Goal: Task Accomplishment & Management: Manage account settings

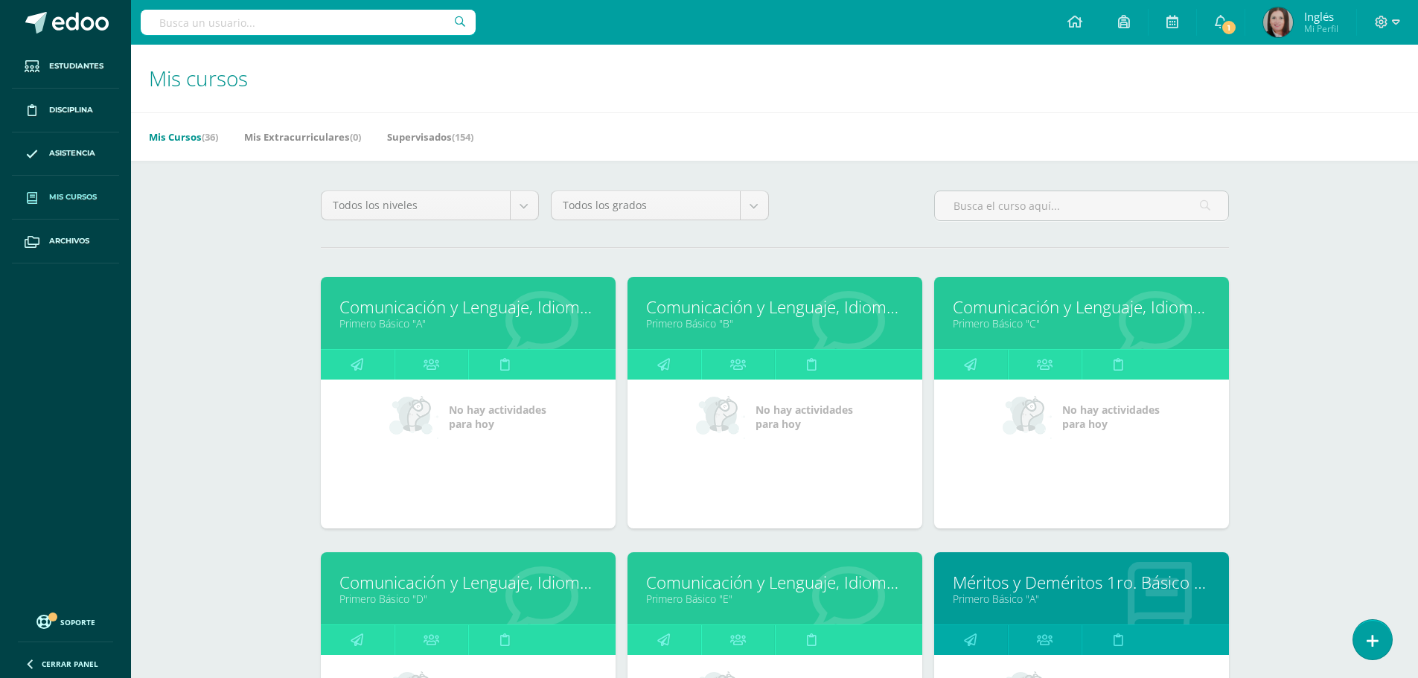
click at [85, 200] on span "Mis cursos" at bounding box center [73, 197] width 48 height 12
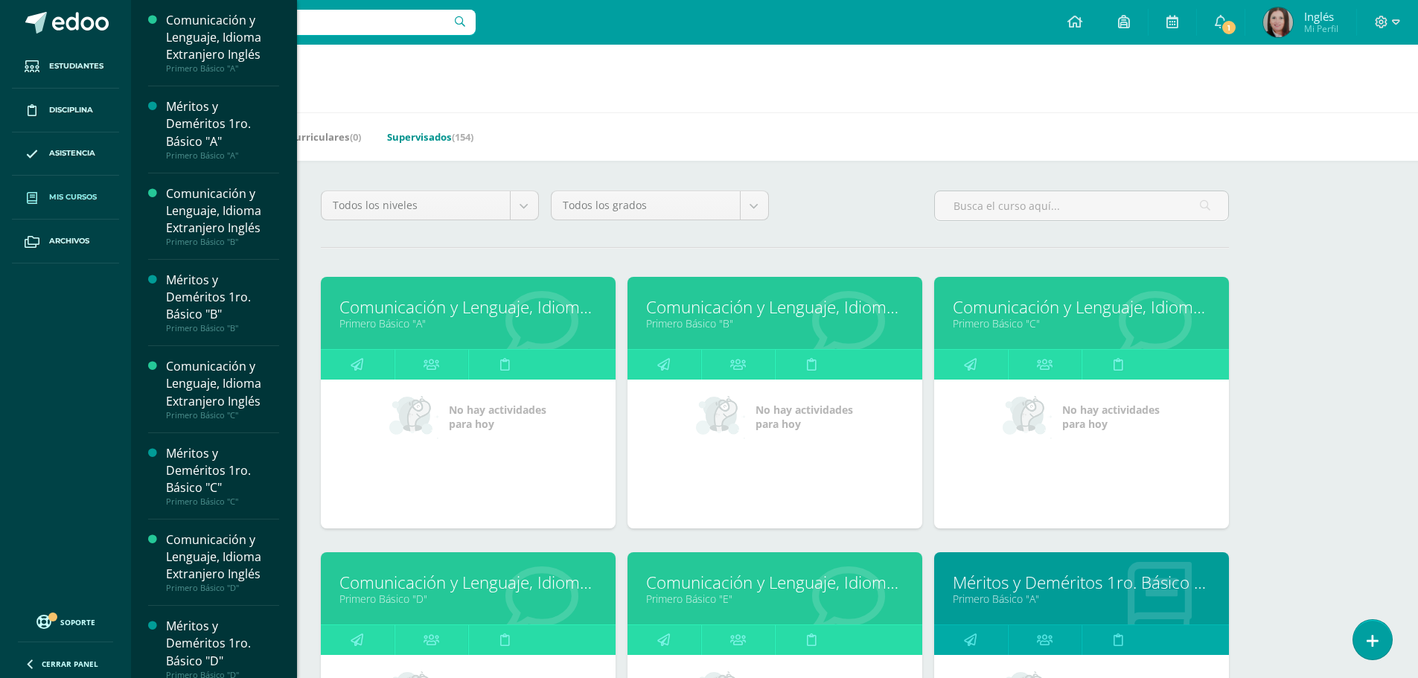
click at [426, 127] on link "Supervisados (154)" at bounding box center [430, 137] width 86 height 24
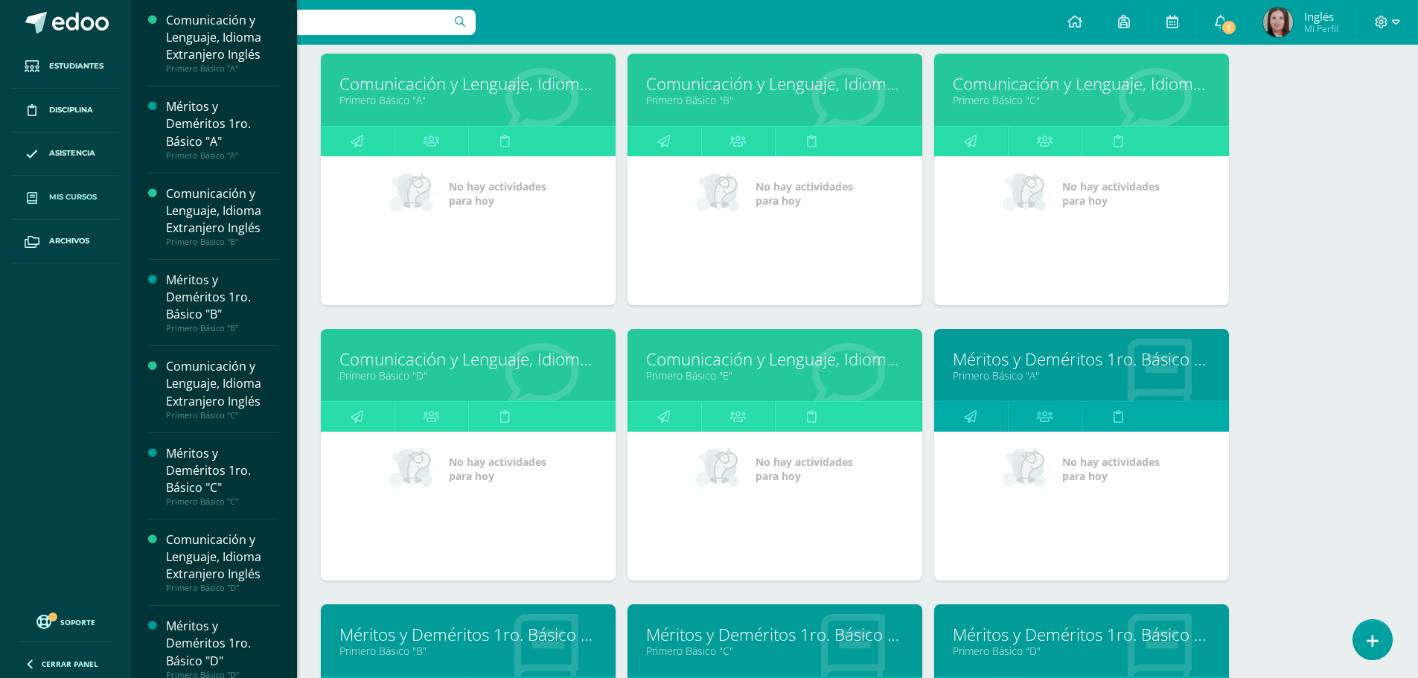
scroll to position [519, 0]
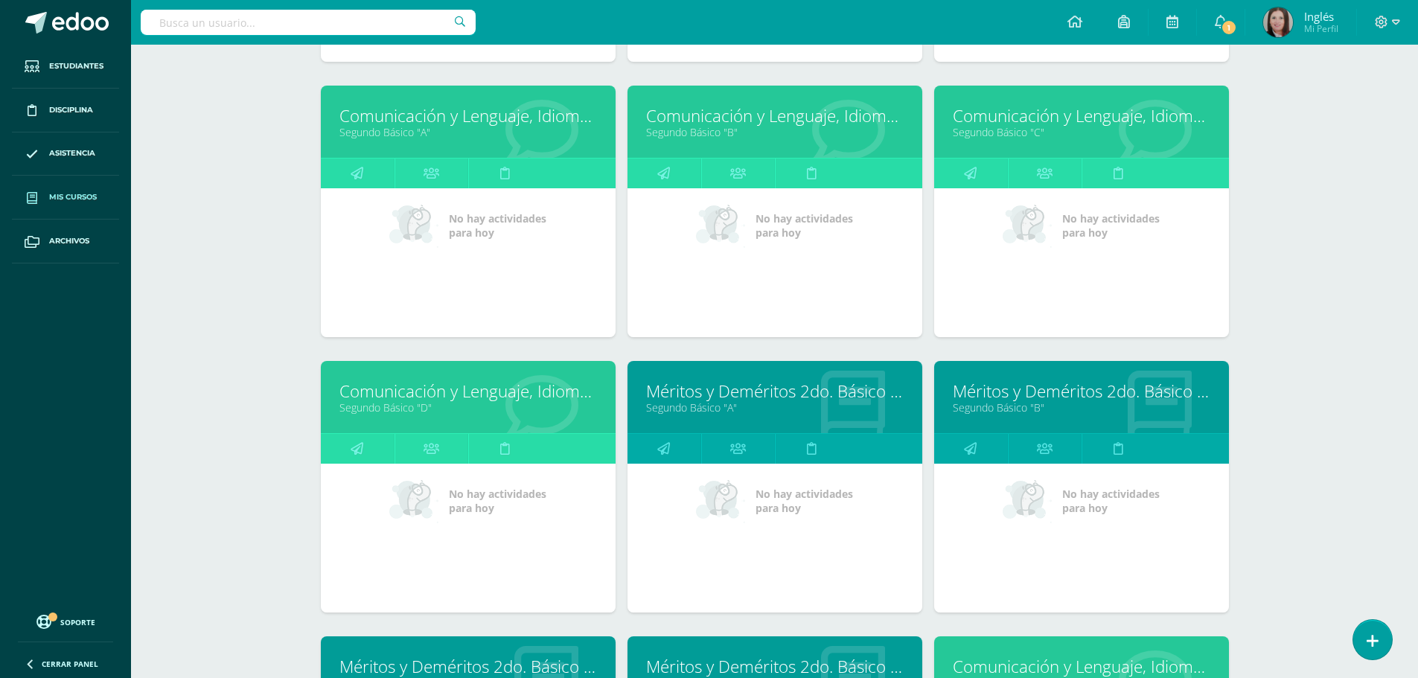
scroll to position [2693, 0]
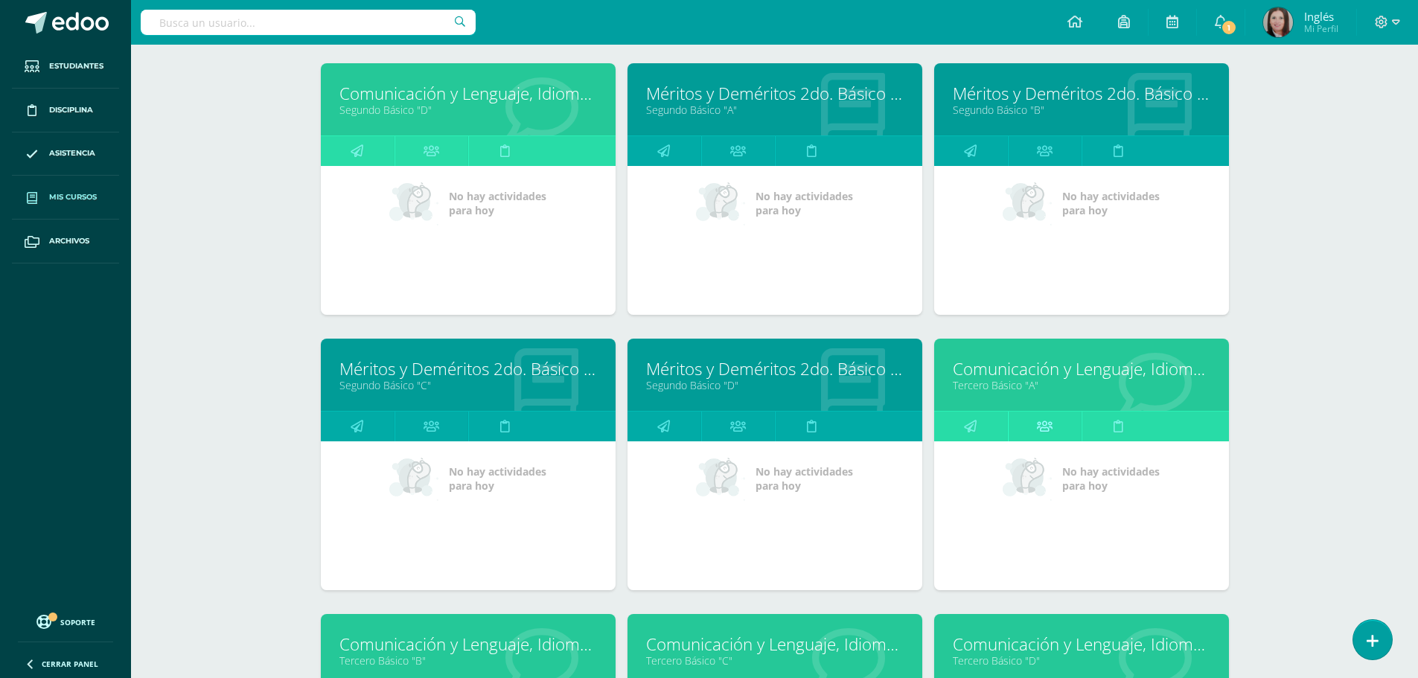
click at [1042, 427] on icon at bounding box center [1045, 426] width 16 height 29
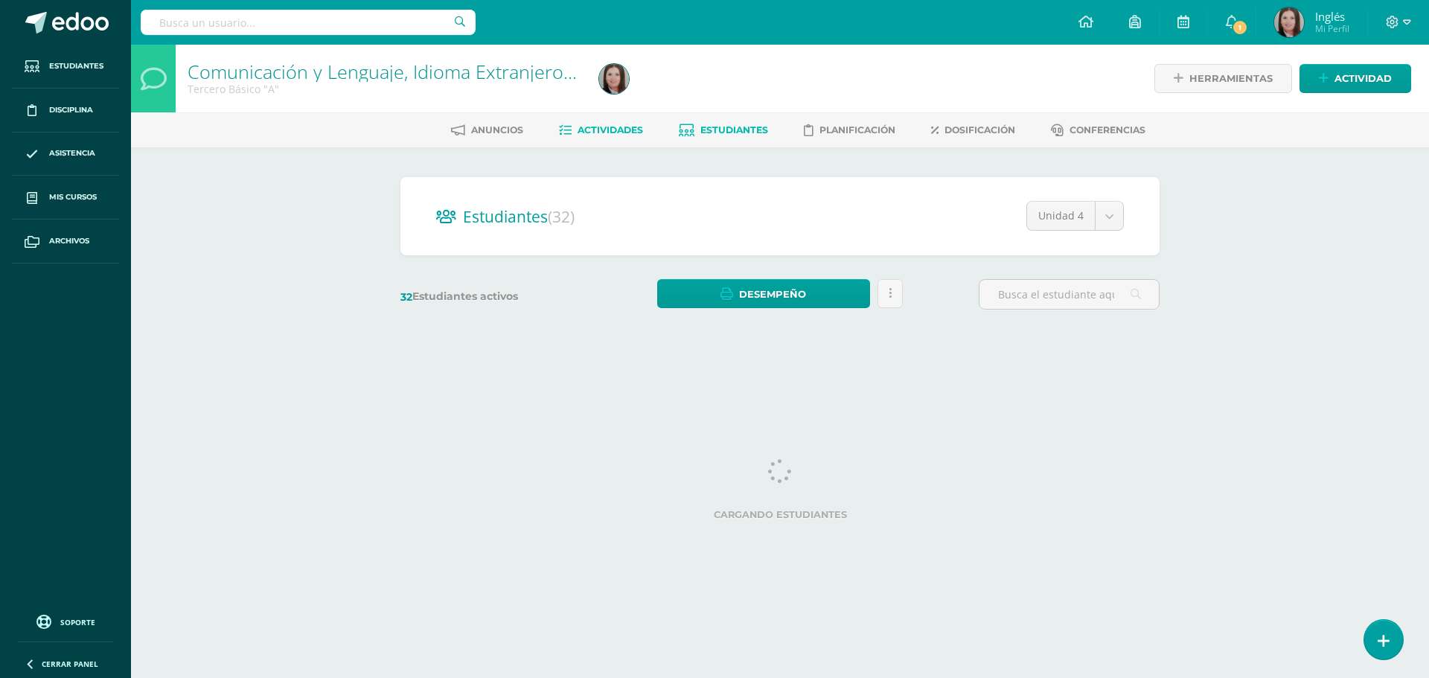
click at [625, 131] on span "Actividades" at bounding box center [611, 129] width 66 height 11
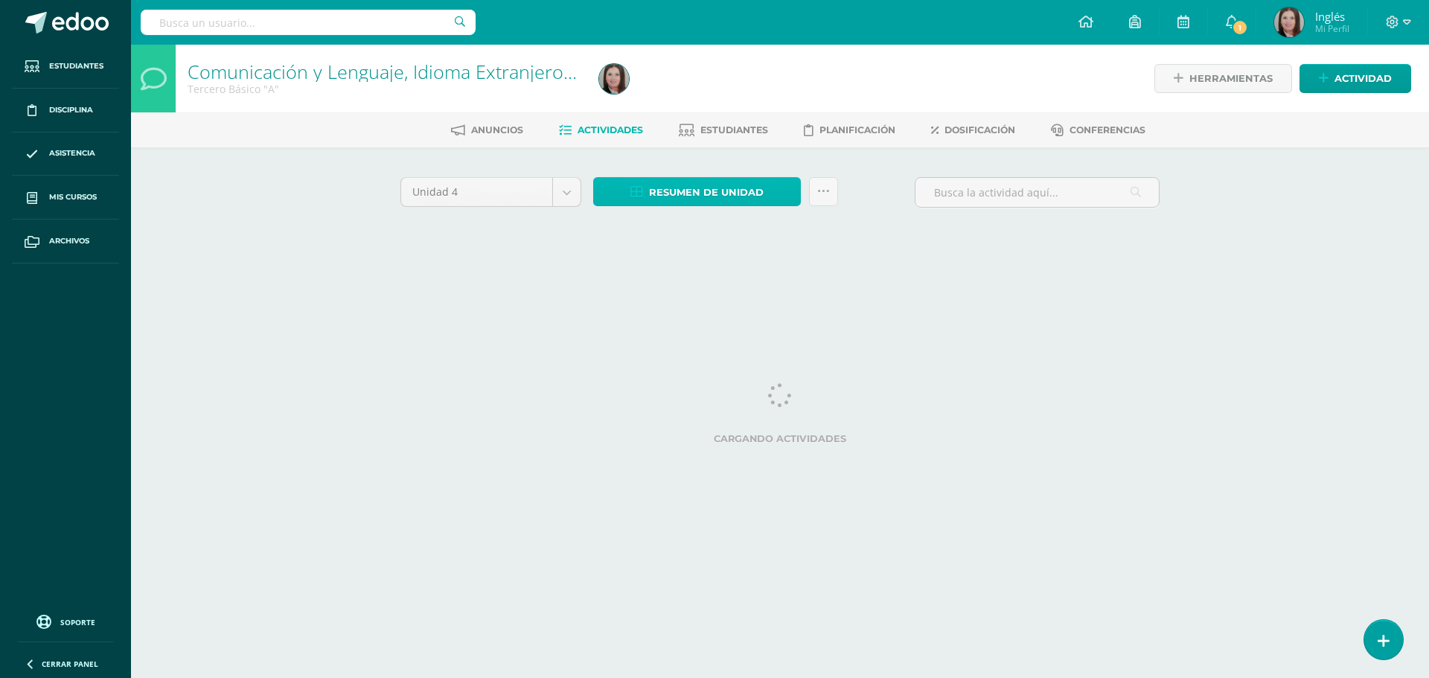
click at [694, 196] on span "Resumen de unidad" at bounding box center [706, 193] width 115 height 28
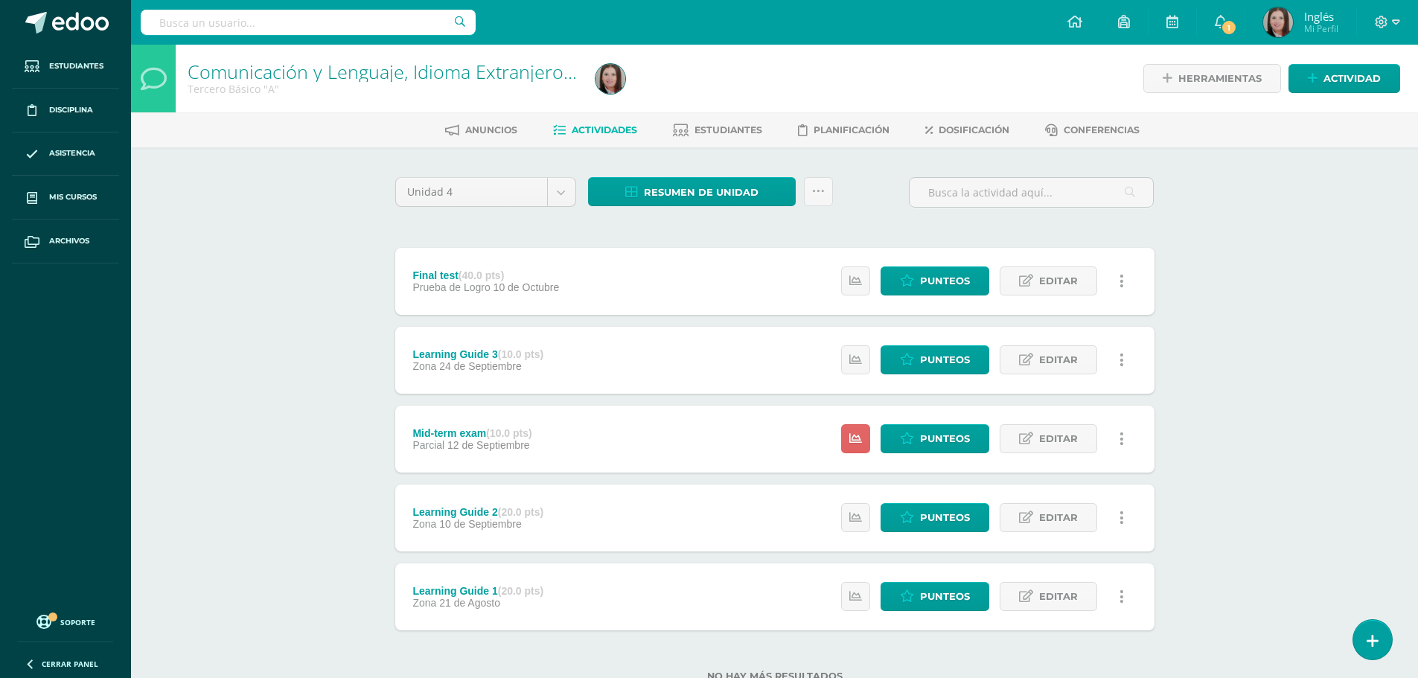
click at [591, 135] on span "Actividades" at bounding box center [605, 129] width 66 height 11
click at [662, 184] on span "Resumen de unidad" at bounding box center [701, 193] width 115 height 28
click at [663, 194] on span "Resumen de unidad" at bounding box center [701, 193] width 115 height 28
click at [676, 119] on link "Descargar como PDF" at bounding box center [692, 118] width 159 height 23
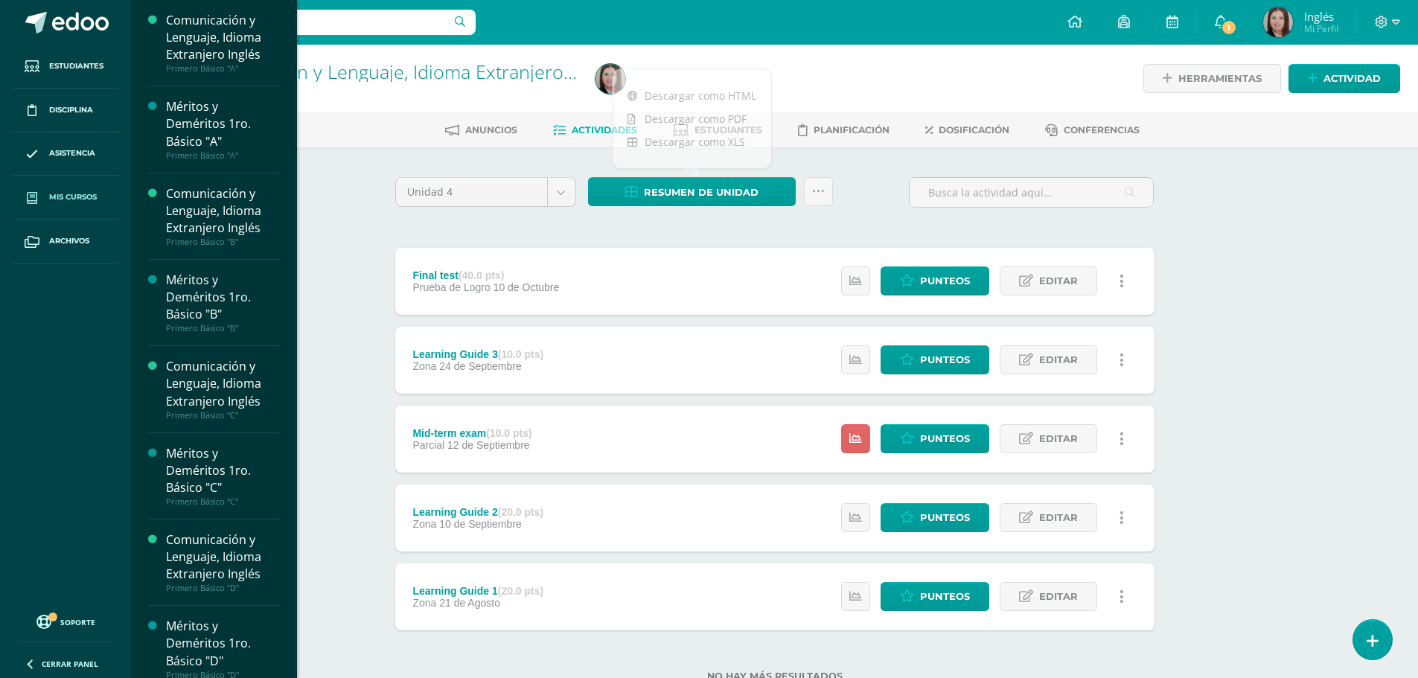
click at [63, 193] on span "Mis cursos" at bounding box center [73, 197] width 48 height 12
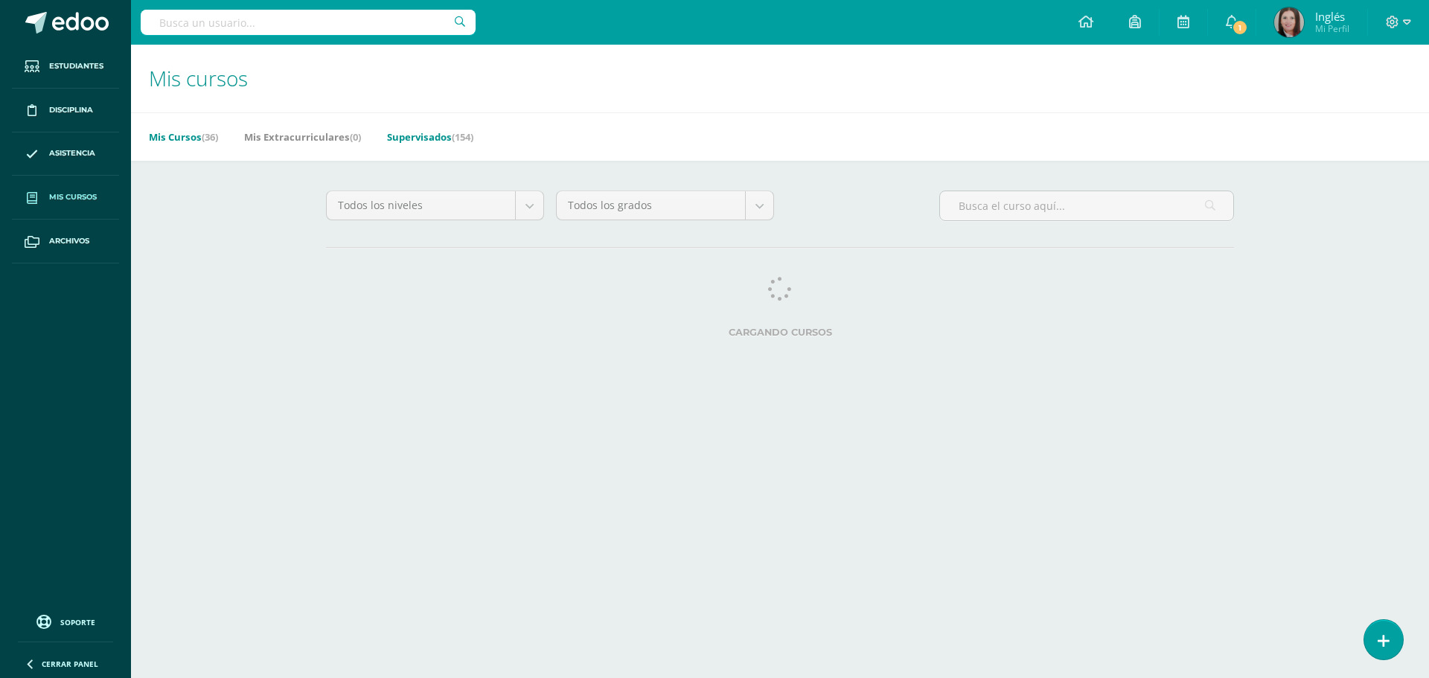
click at [421, 138] on link "Supervisados (154)" at bounding box center [430, 137] width 86 height 24
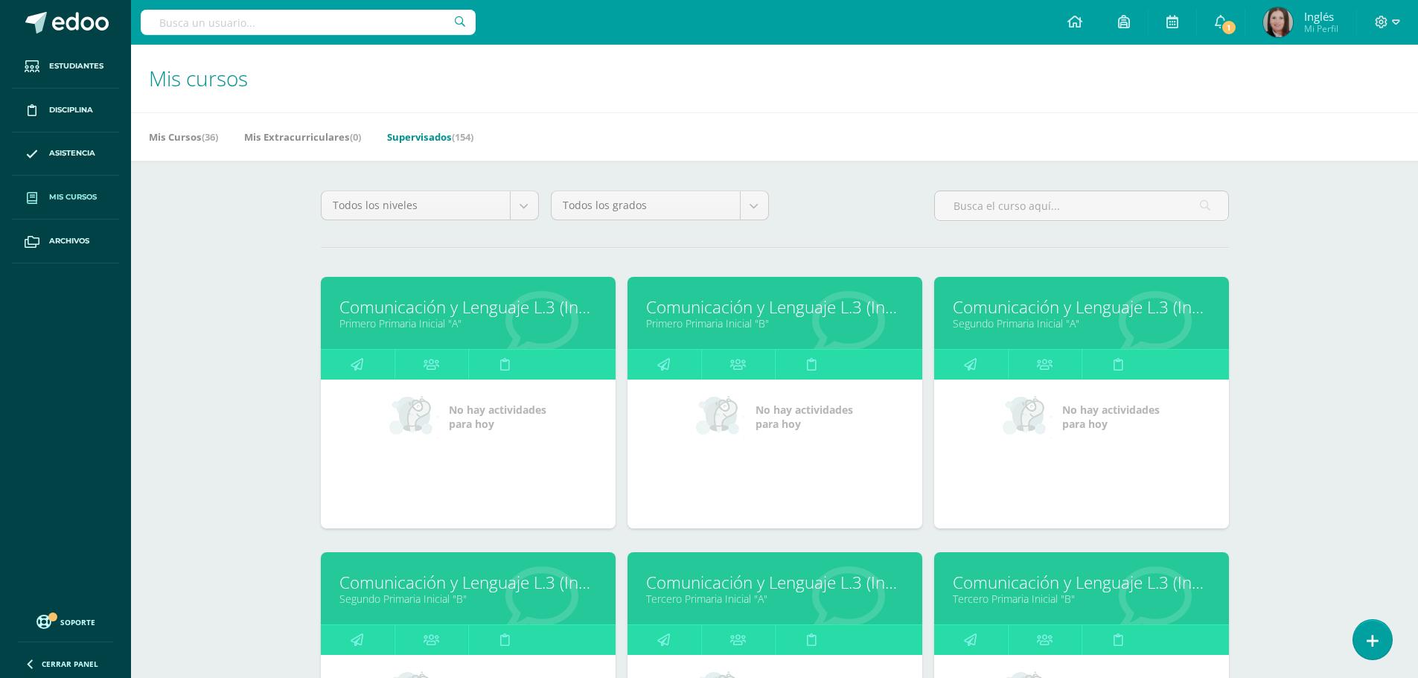
click at [424, 139] on link "Supervisados (154)" at bounding box center [430, 137] width 86 height 24
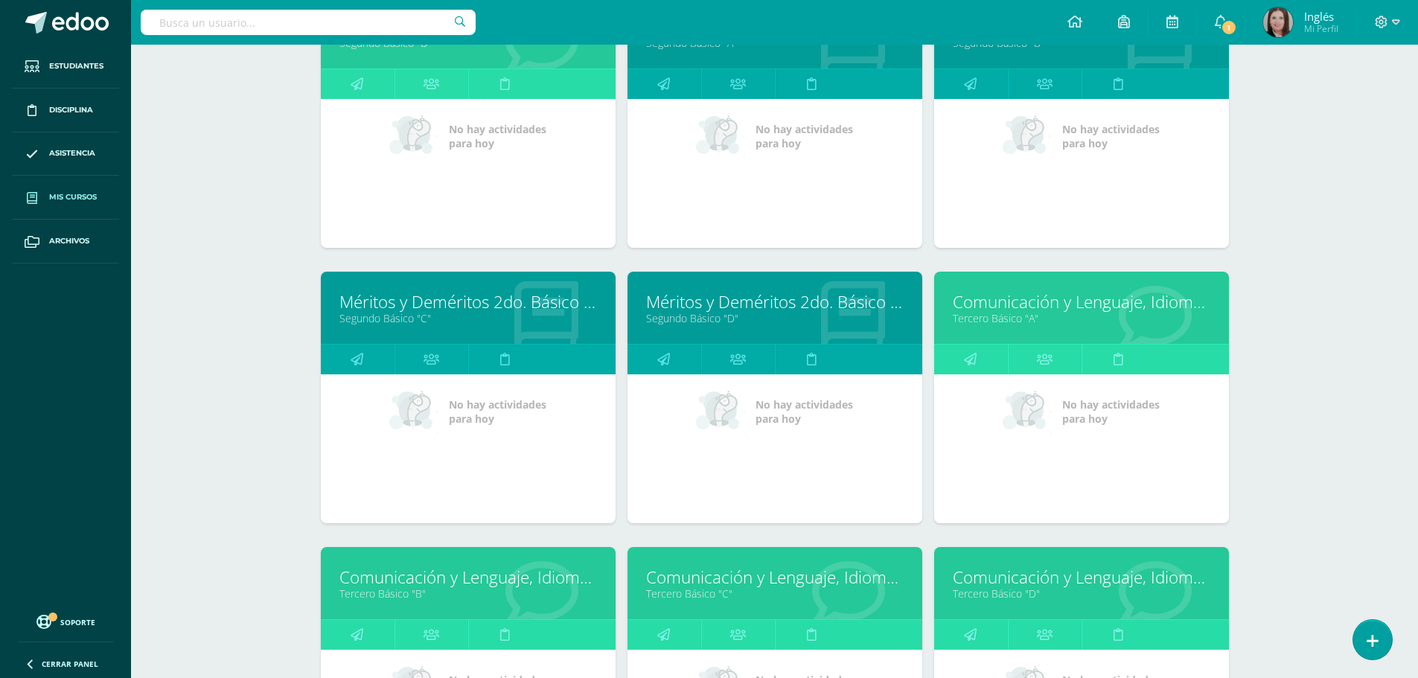
scroll to position [2834, 0]
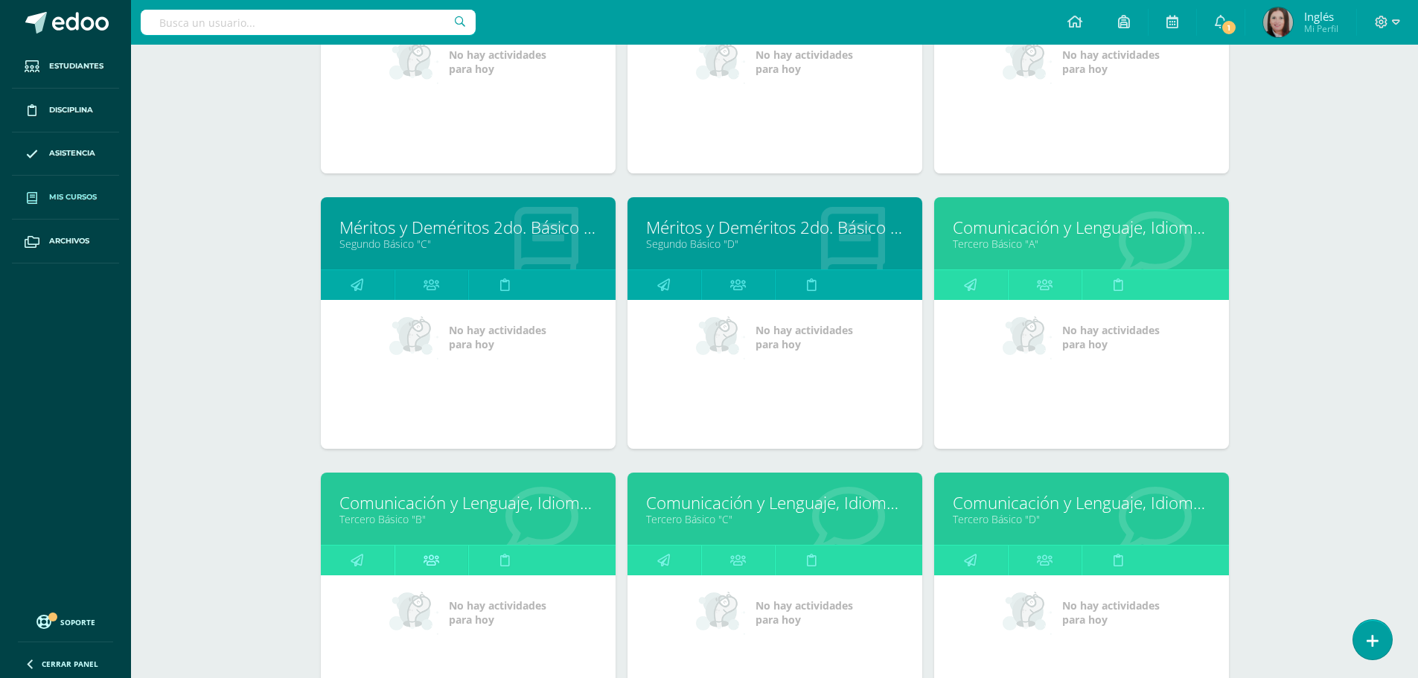
click at [437, 566] on icon at bounding box center [432, 560] width 16 height 29
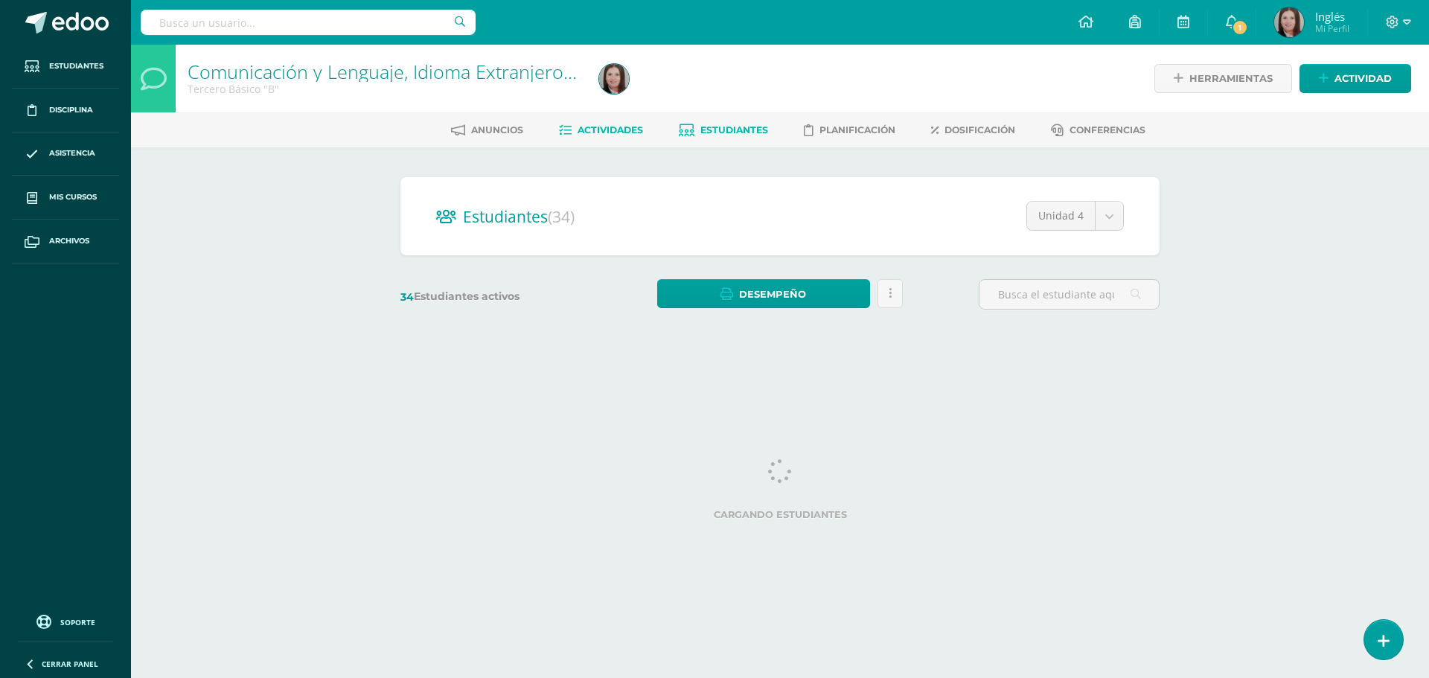
click at [602, 130] on span "Actividades" at bounding box center [611, 129] width 66 height 11
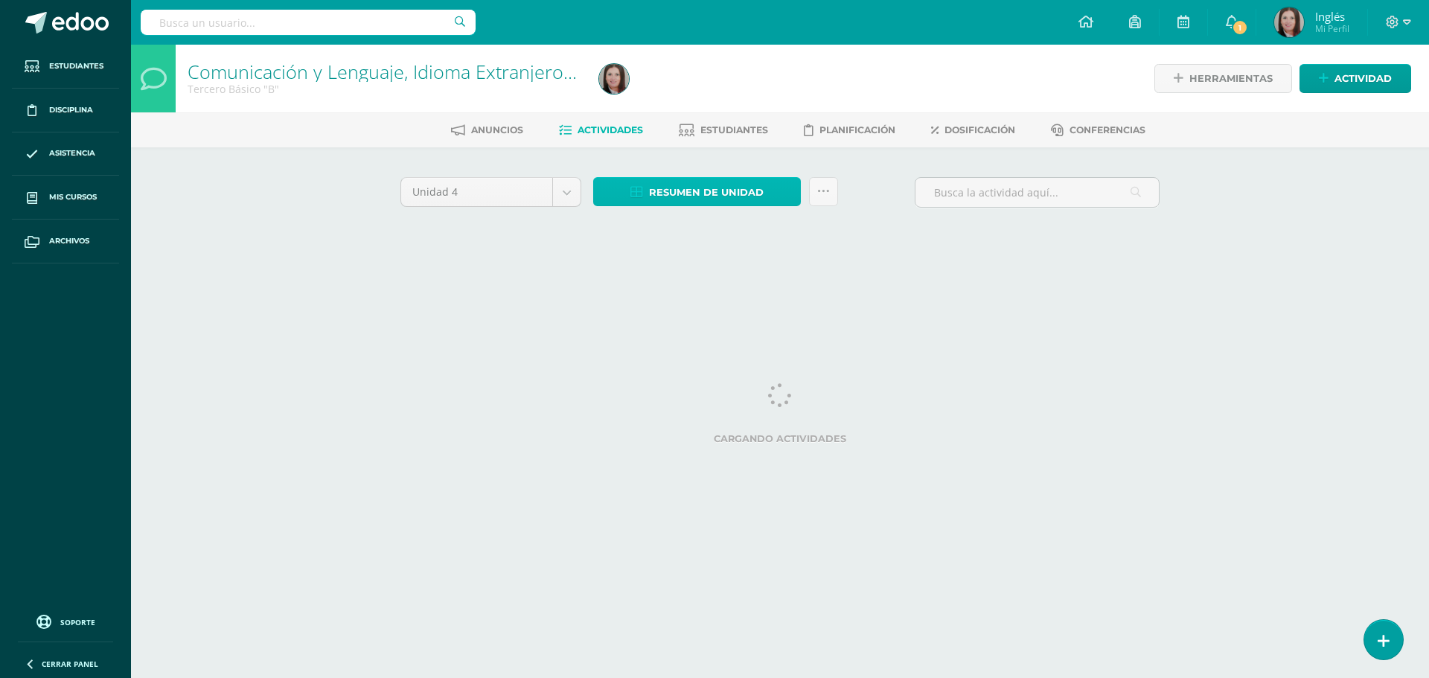
click at [710, 197] on span "Resumen de unidad" at bounding box center [706, 193] width 115 height 28
click at [696, 121] on link "Estudiantes" at bounding box center [723, 130] width 89 height 24
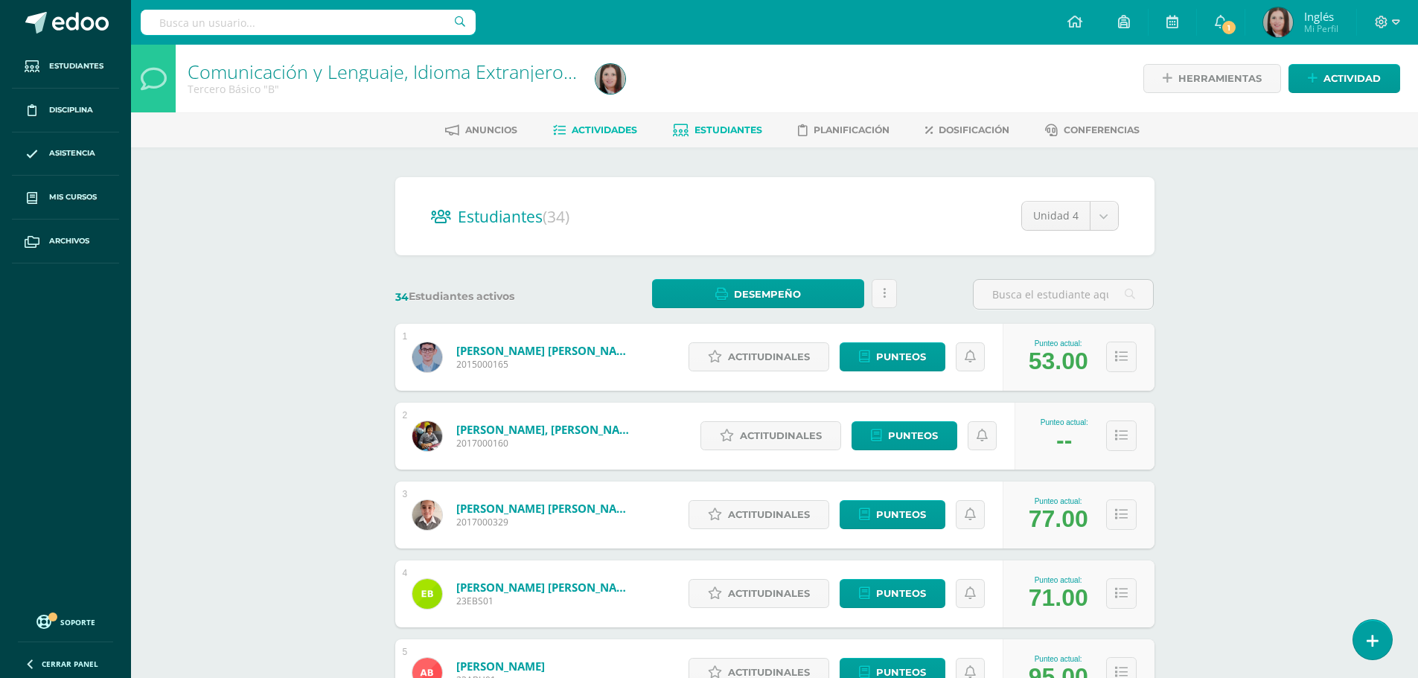
click at [598, 122] on link "Actividades" at bounding box center [595, 130] width 84 height 24
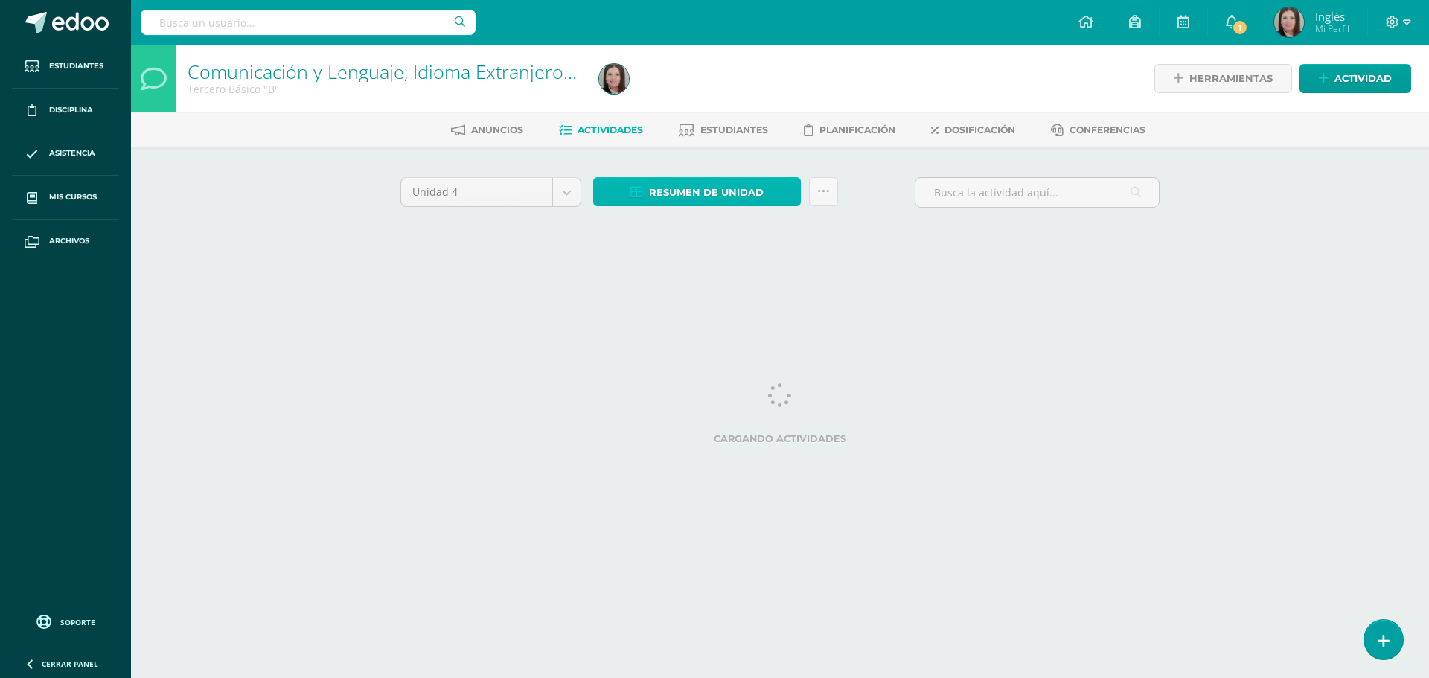
click at [718, 195] on span "Resumen de unidad" at bounding box center [706, 193] width 115 height 28
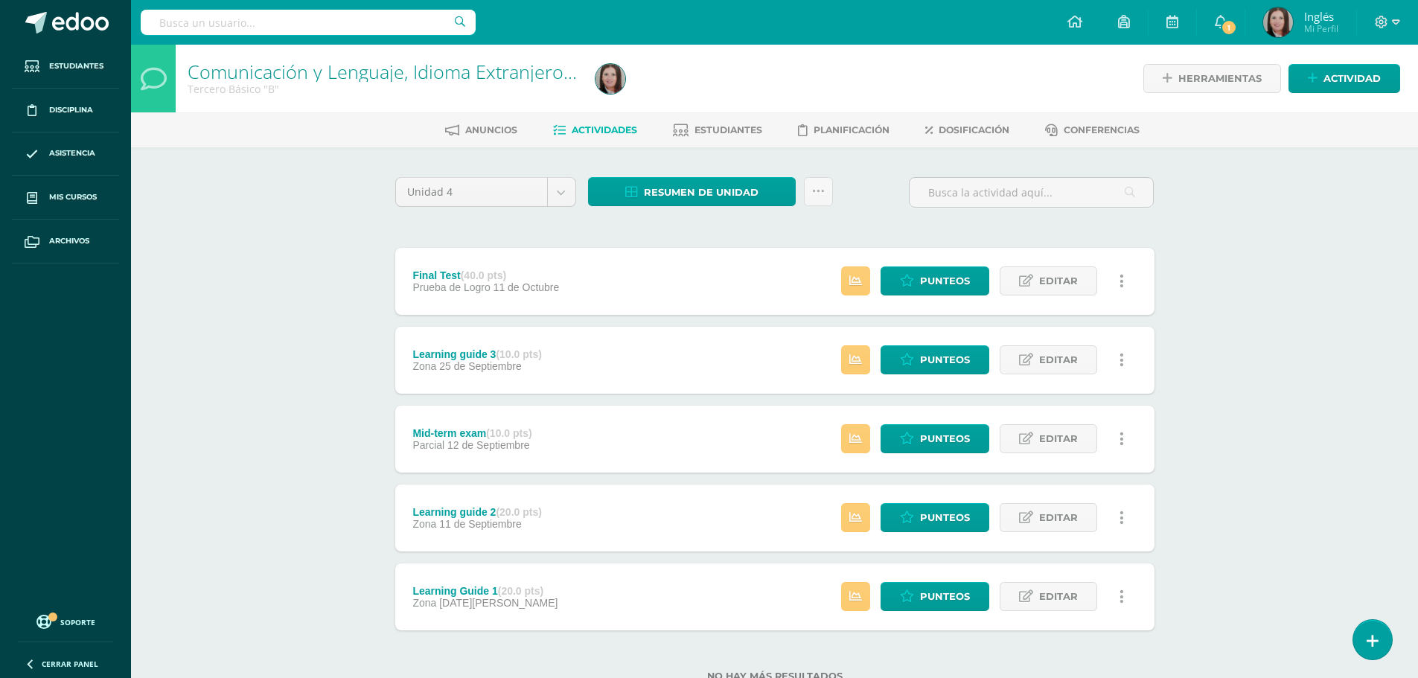
click at [602, 130] on span "Actividades" at bounding box center [605, 129] width 66 height 11
click at [654, 185] on span "Resumen de unidad" at bounding box center [701, 193] width 115 height 28
click at [600, 129] on span "Actividades" at bounding box center [605, 129] width 66 height 11
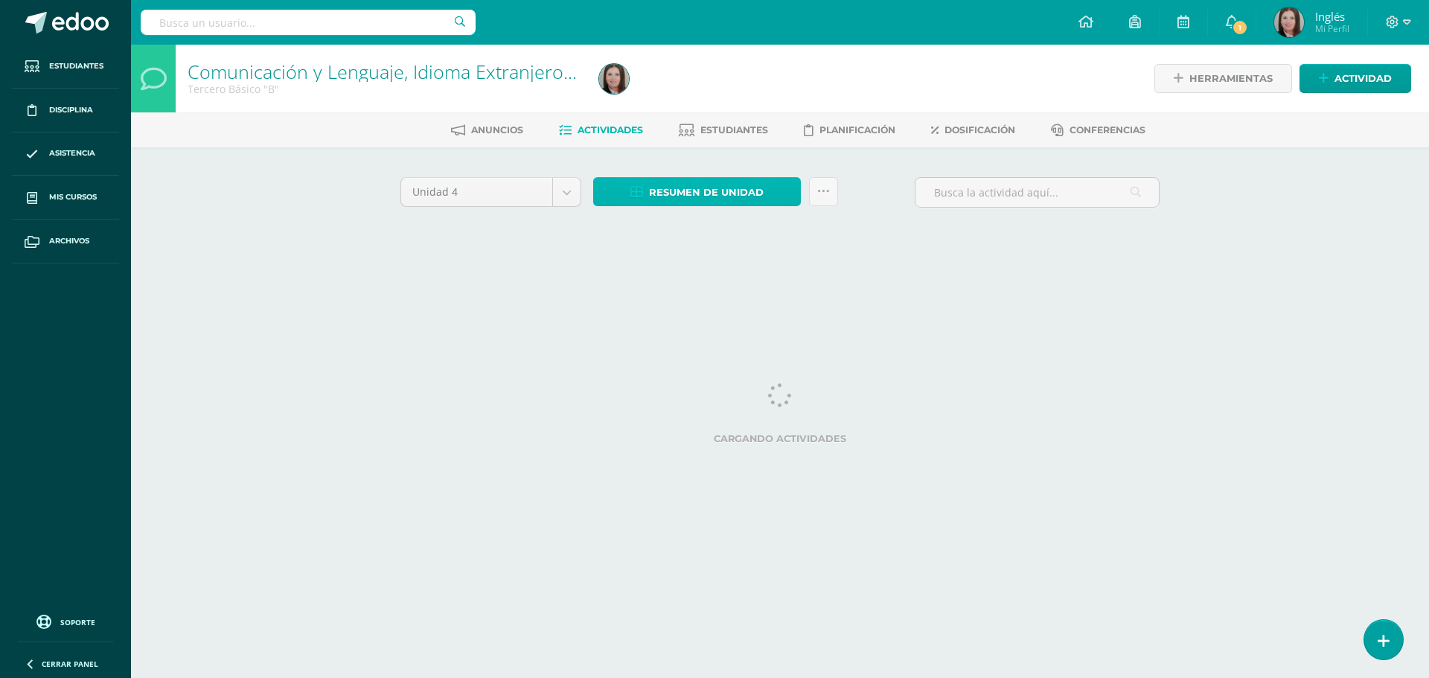
click at [680, 199] on span "Resumen de unidad" at bounding box center [706, 193] width 115 height 28
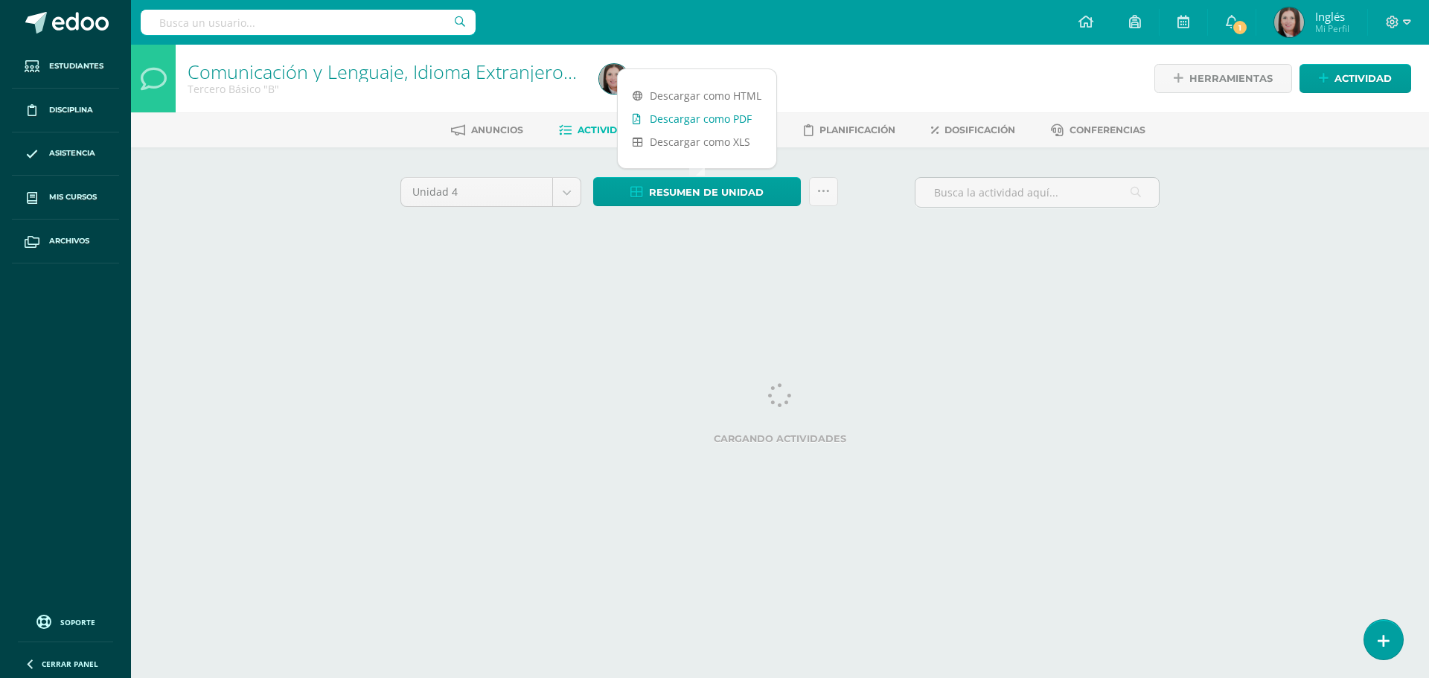
click at [695, 114] on link "Descargar como PDF" at bounding box center [697, 118] width 159 height 23
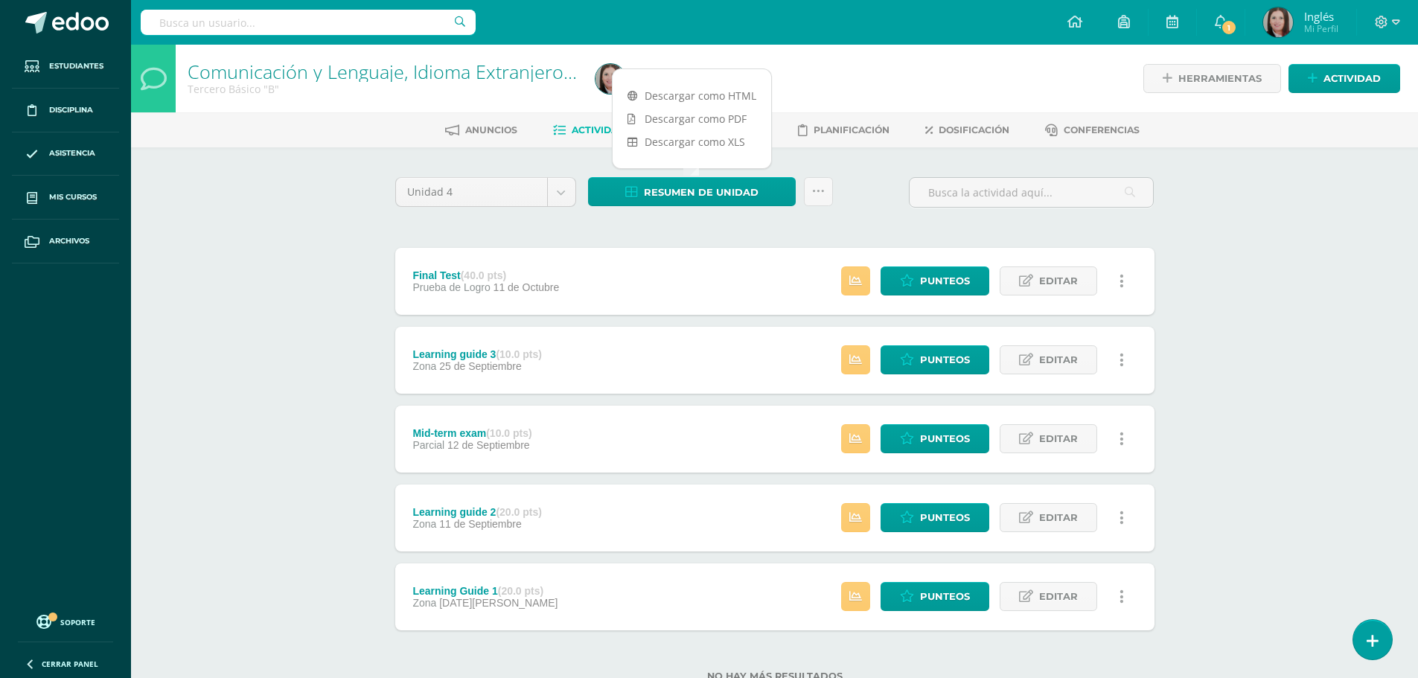
scroll to position [51, 0]
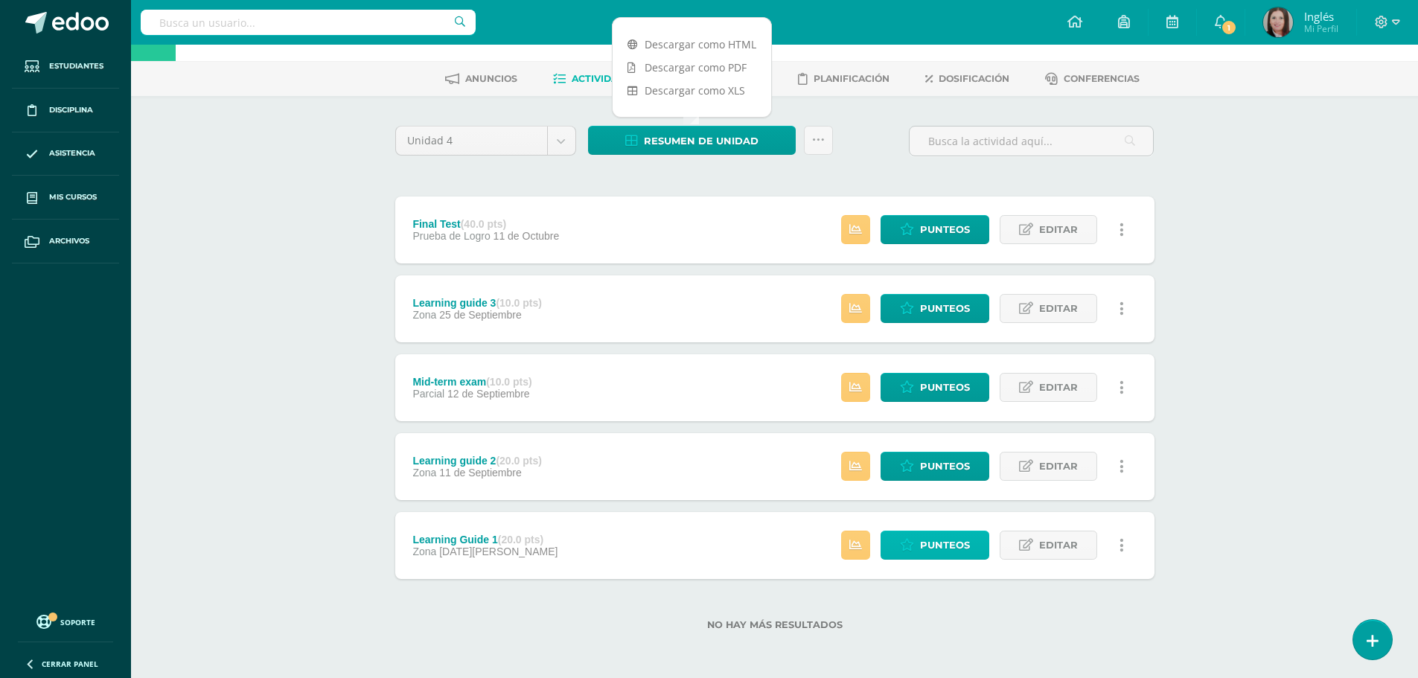
click at [939, 548] on span "Punteos" at bounding box center [945, 546] width 50 height 28
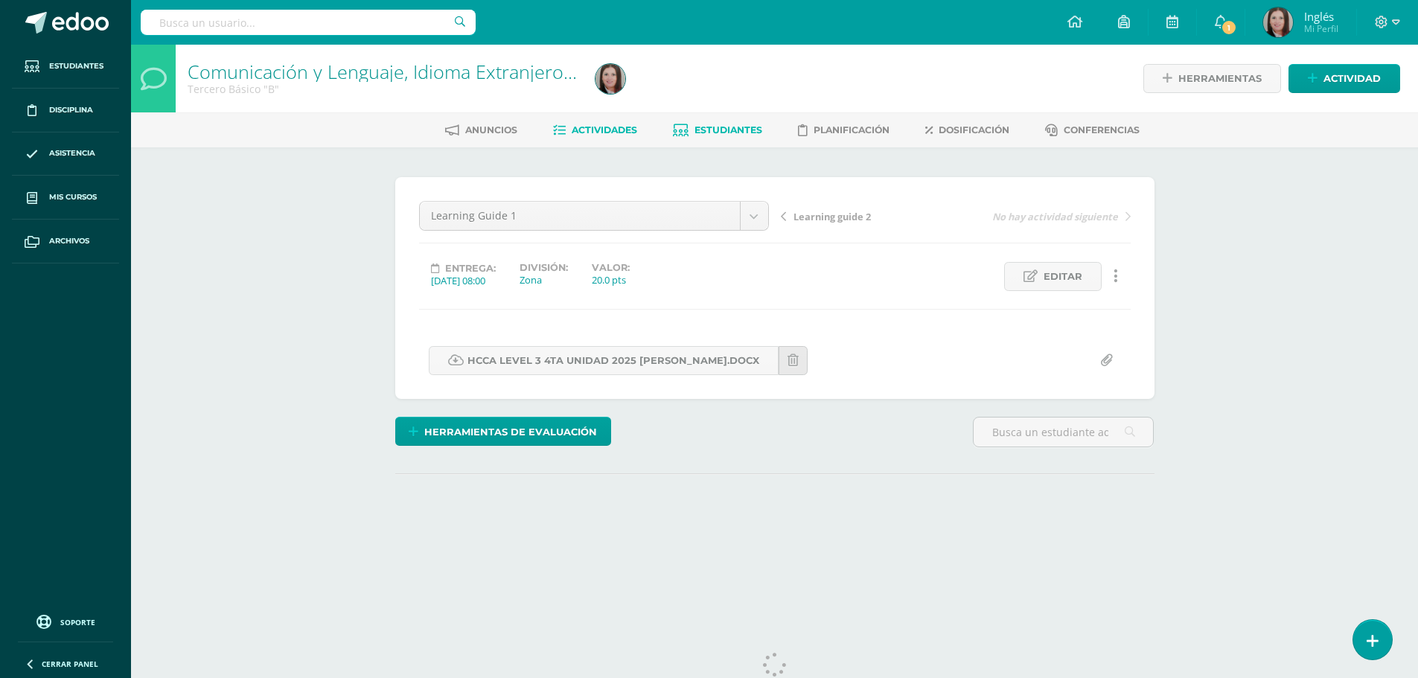
click at [733, 127] on span "Estudiantes" at bounding box center [729, 129] width 68 height 11
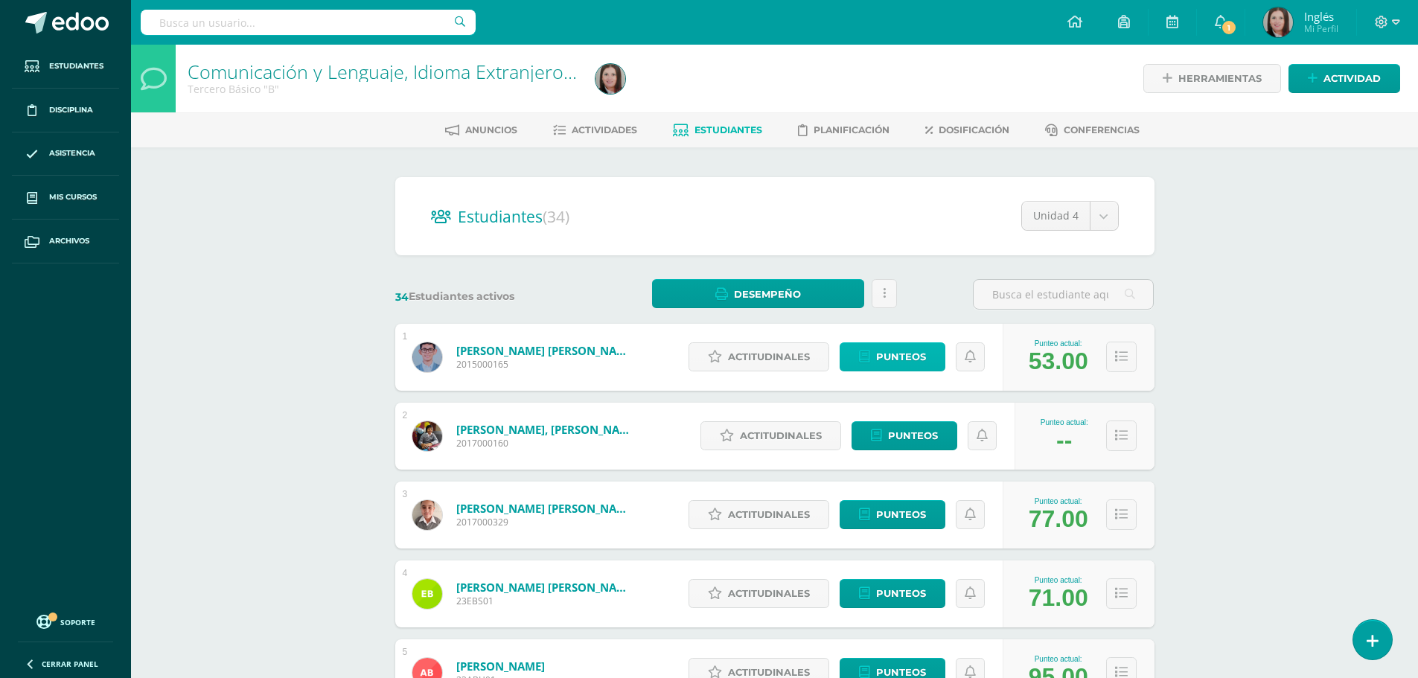
click at [919, 365] on span "Punteos" at bounding box center [901, 357] width 50 height 28
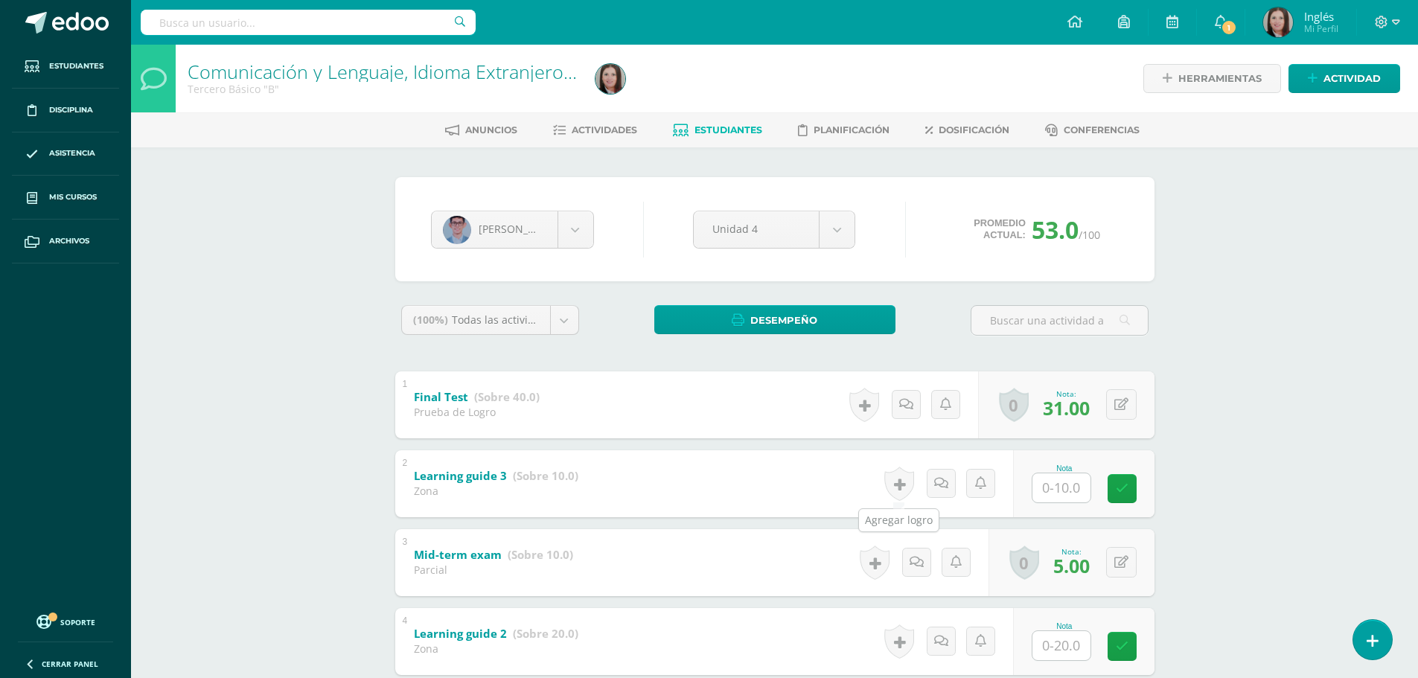
scroll to position [149, 0]
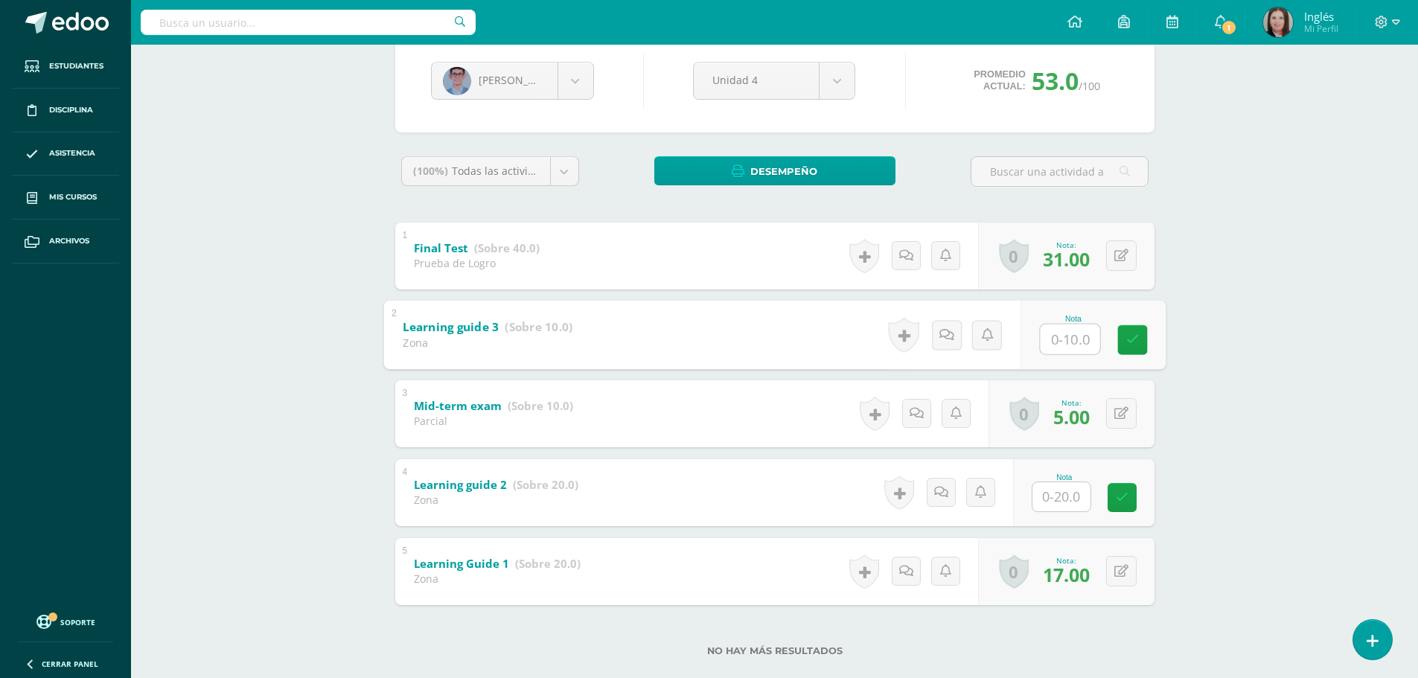
click at [1053, 338] on input "text" at bounding box center [1070, 339] width 60 height 30
type input "10"
click at [1134, 342] on icon at bounding box center [1132, 340] width 13 height 13
click at [1056, 495] on input "text" at bounding box center [1062, 496] width 58 height 29
type input "18"
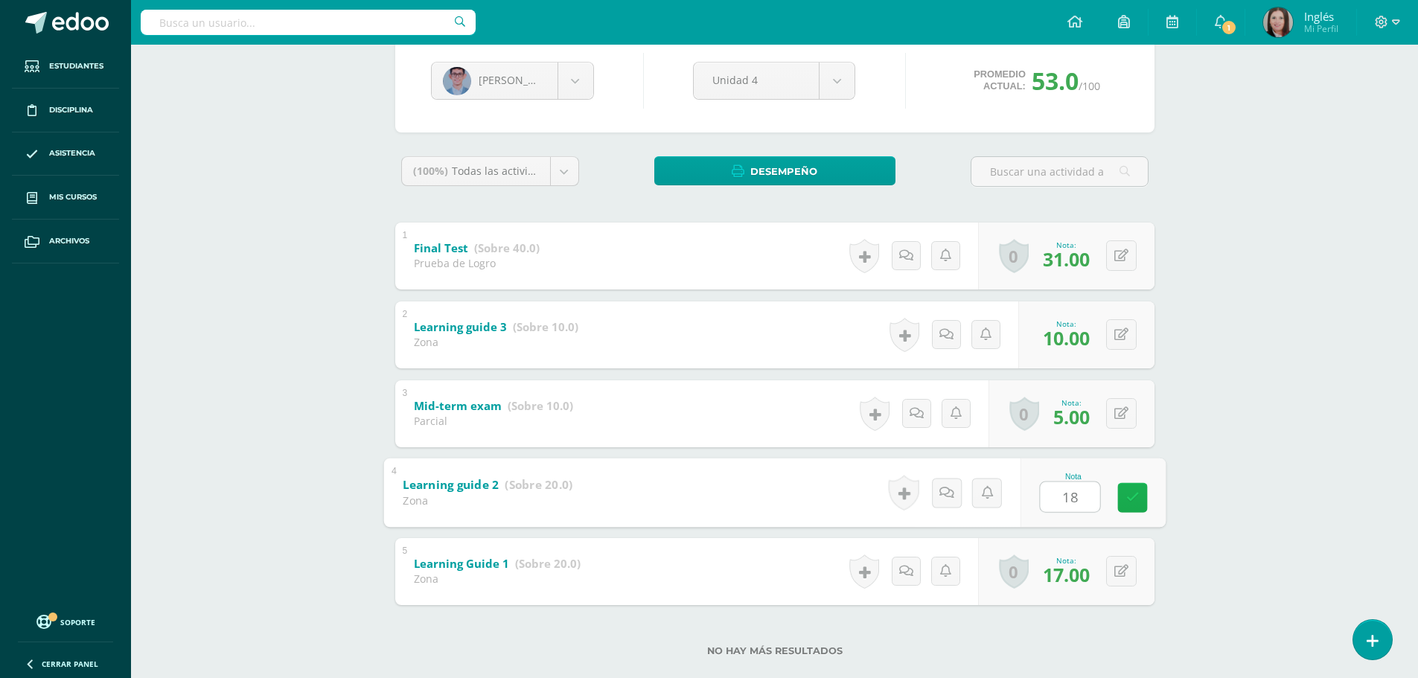
click at [1142, 500] on link at bounding box center [1133, 497] width 30 height 30
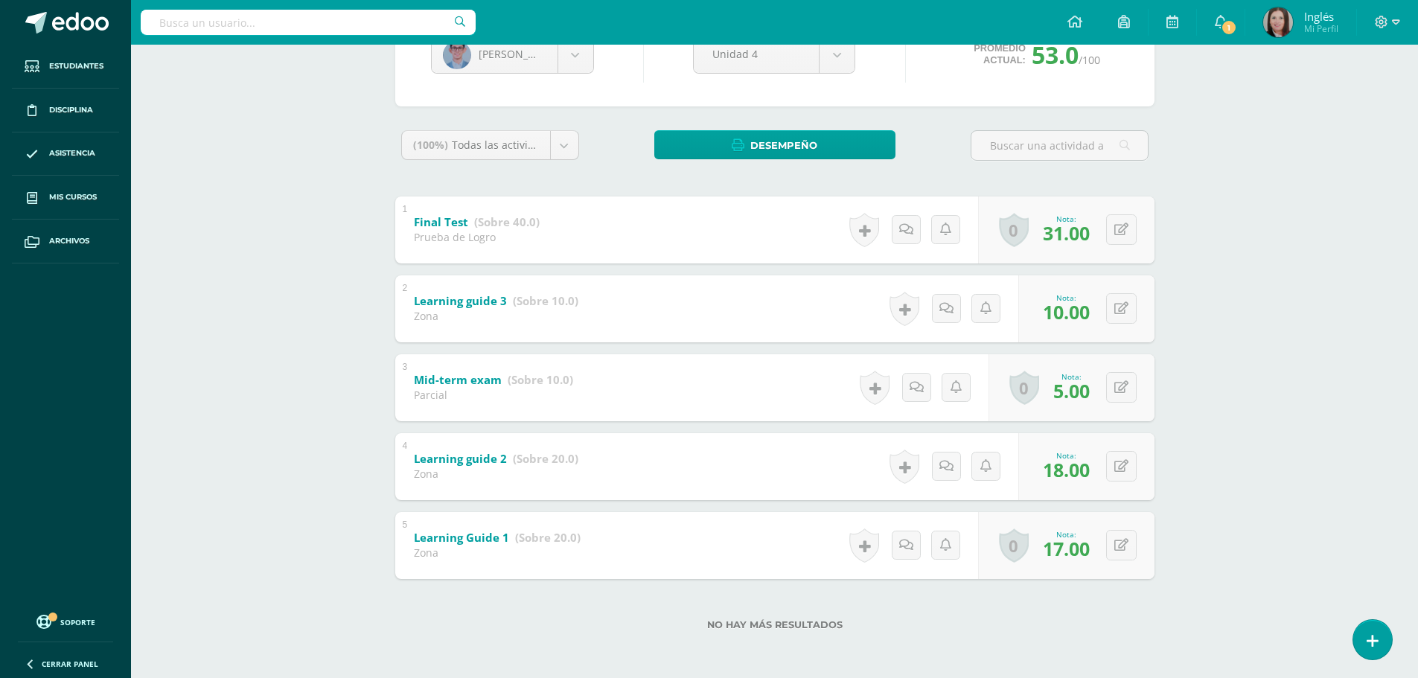
scroll to position [0, 0]
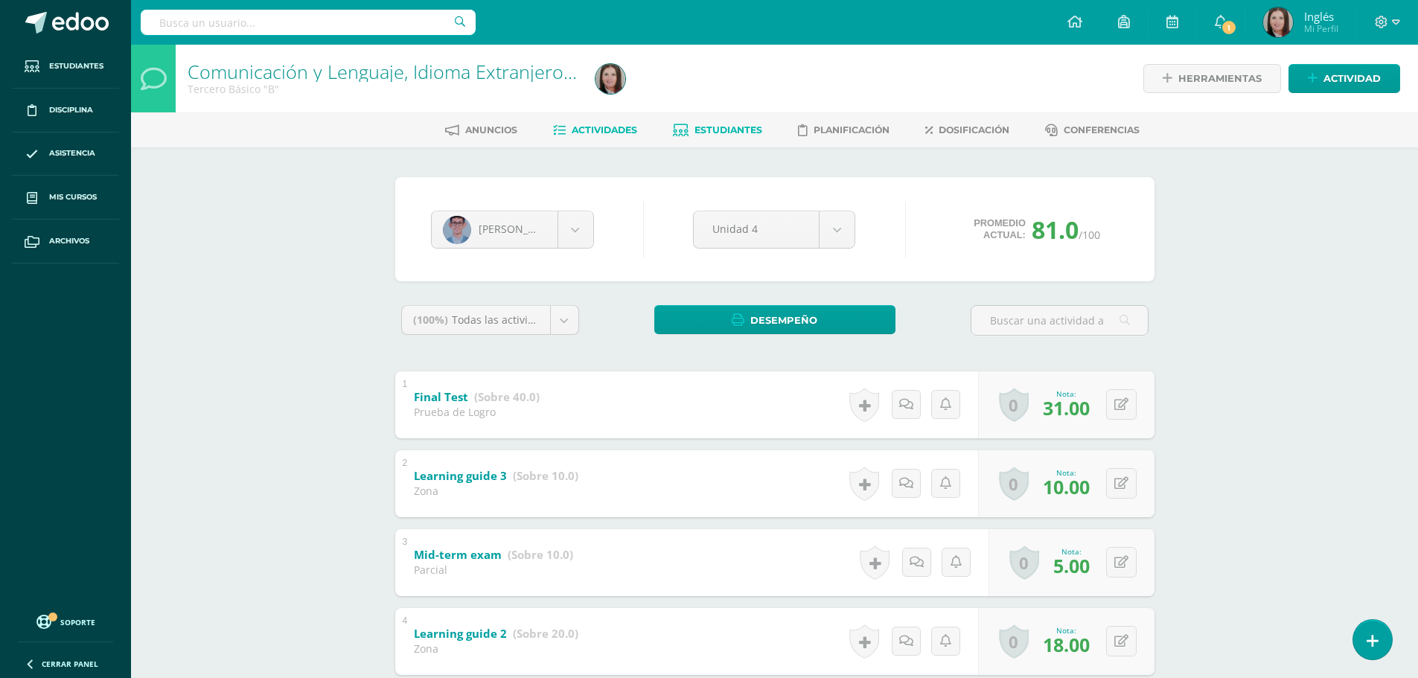
click at [592, 132] on span "Actividades" at bounding box center [605, 129] width 66 height 11
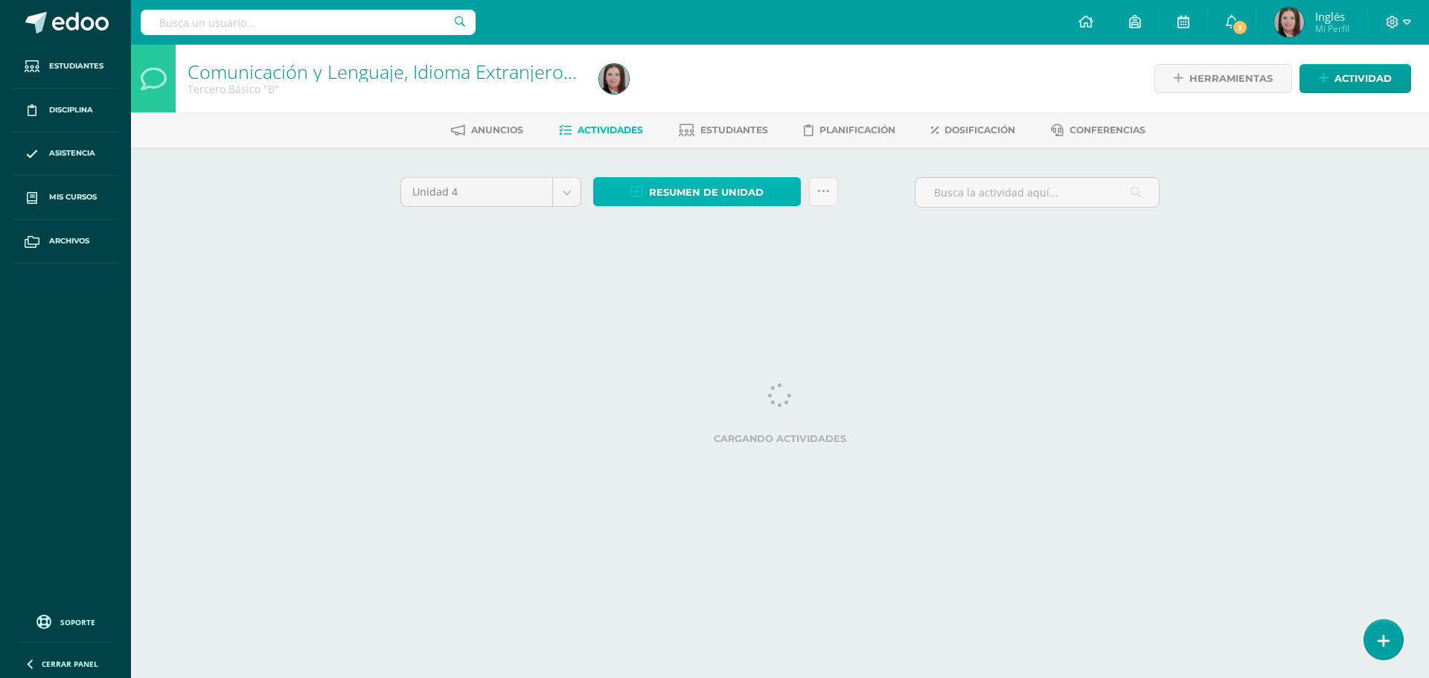
click at [744, 198] on span "Resumen de unidad" at bounding box center [706, 193] width 115 height 28
click at [724, 190] on span "Resumen de unidad" at bounding box center [706, 193] width 115 height 28
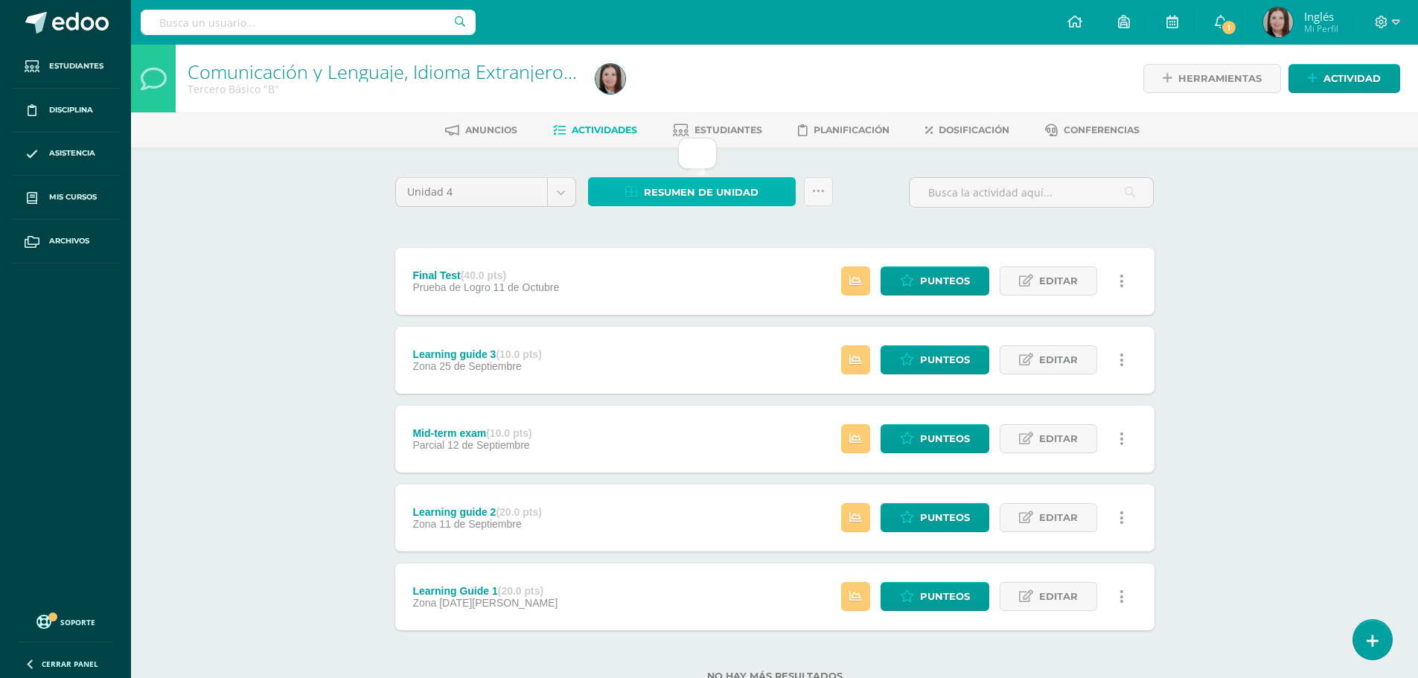
click at [743, 191] on span "Resumen de unidad" at bounding box center [701, 193] width 115 height 28
click at [619, 132] on span "Actividades" at bounding box center [605, 129] width 66 height 11
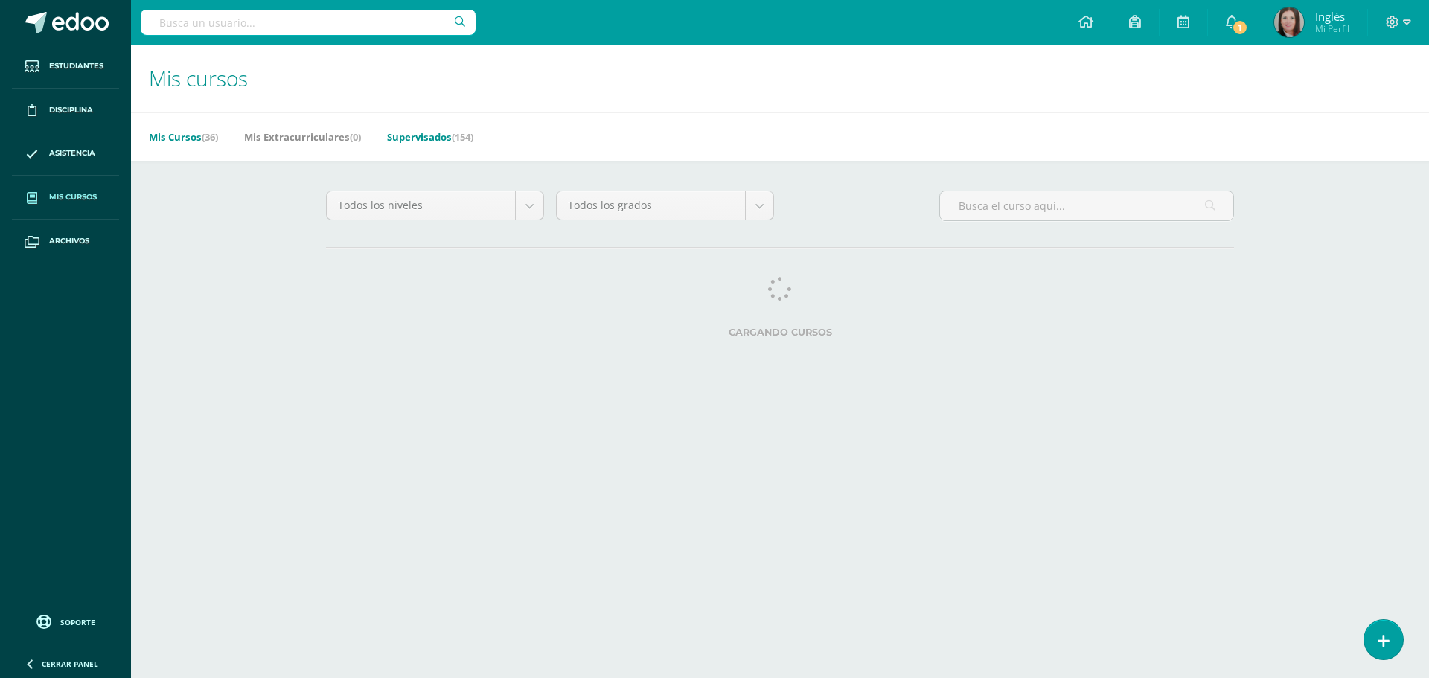
click at [419, 141] on link "Supervisados (154)" at bounding box center [430, 137] width 86 height 24
click at [80, 238] on span "Archivos" at bounding box center [69, 241] width 40 height 12
click at [447, 136] on link "Supervisados (154)" at bounding box center [430, 137] width 86 height 24
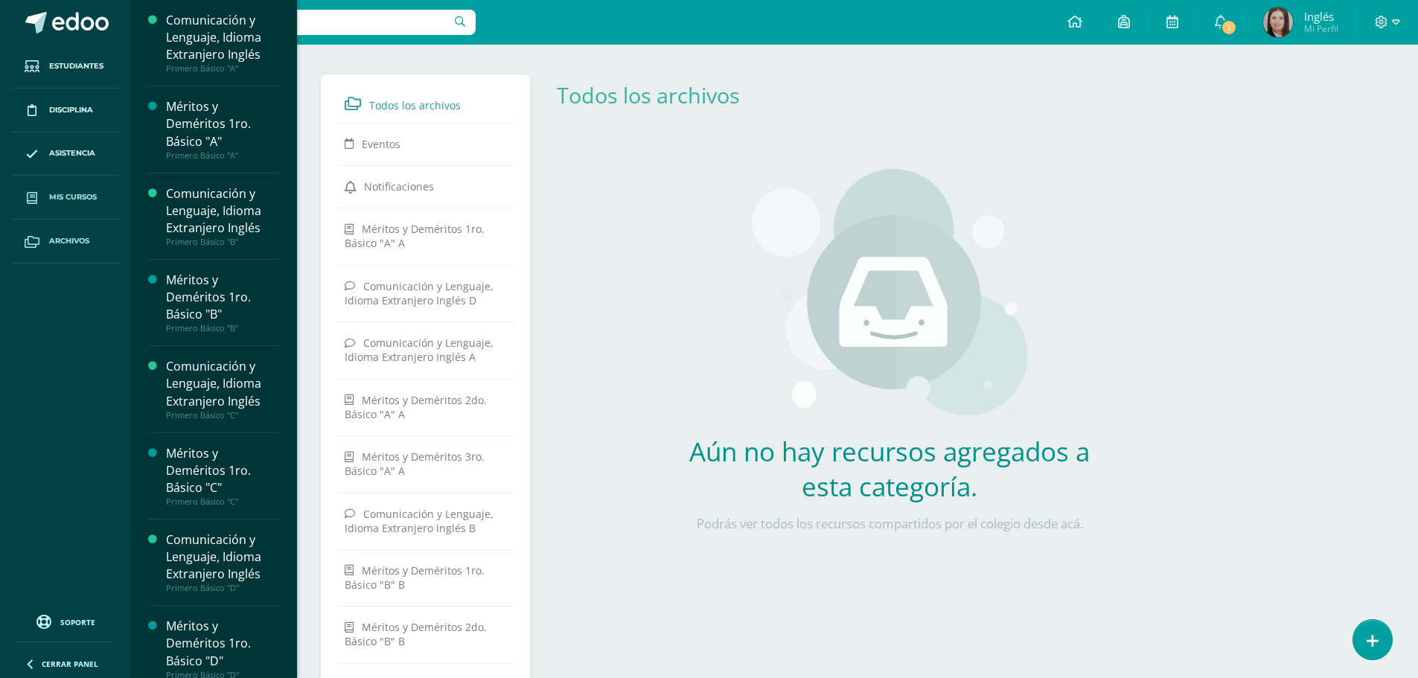
click at [75, 197] on span "Mis cursos" at bounding box center [73, 197] width 48 height 12
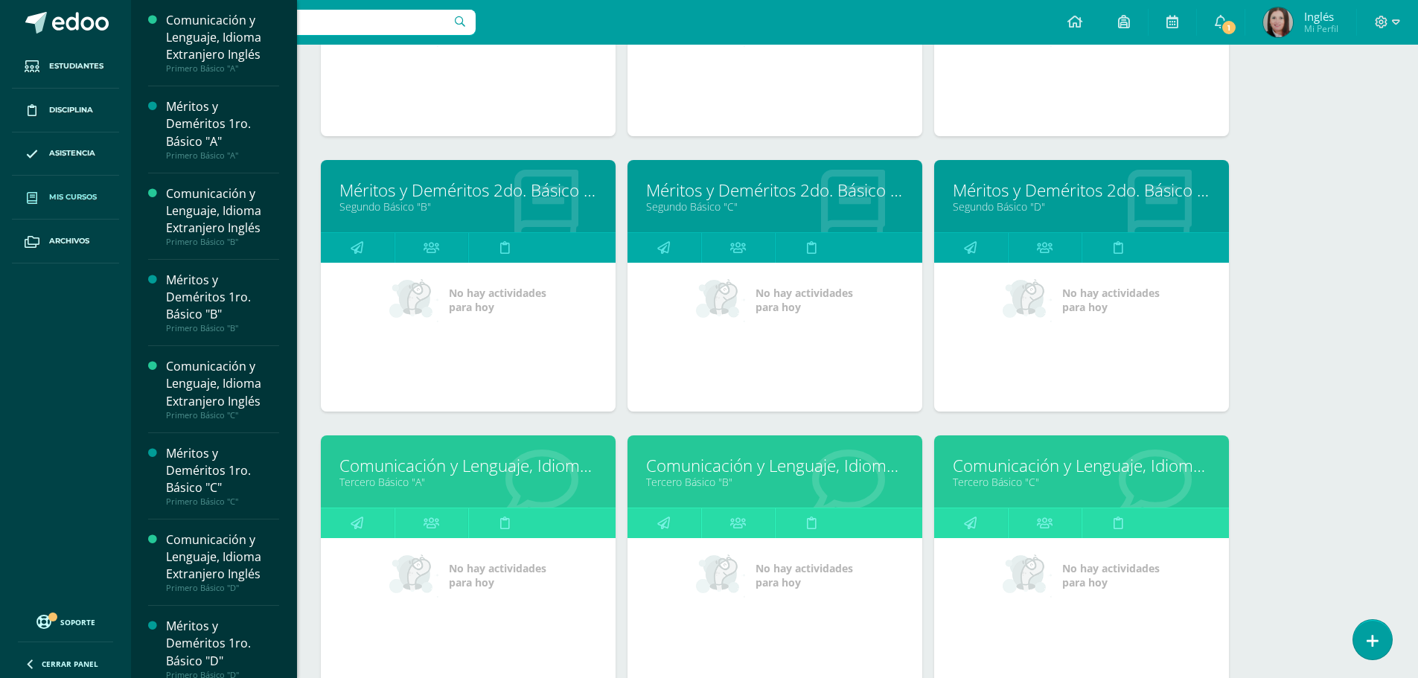
scroll to position [1718, 0]
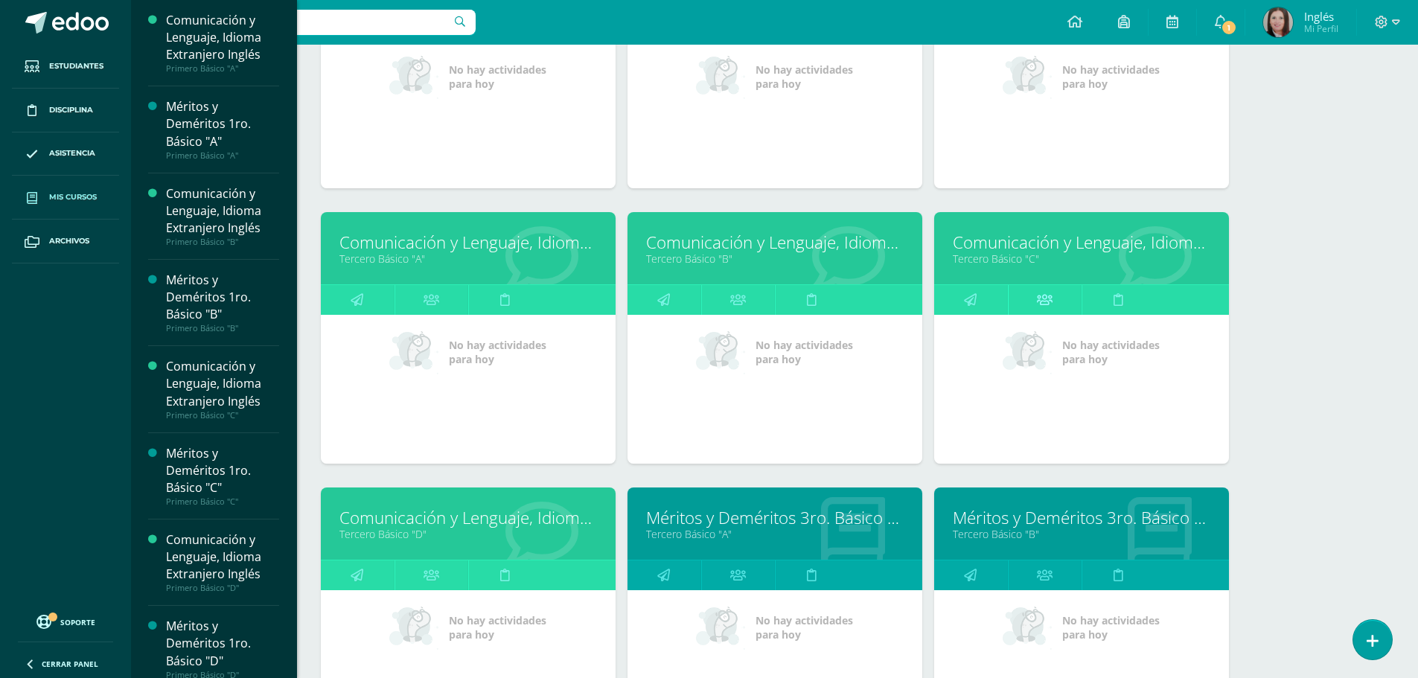
click at [1053, 307] on link at bounding box center [1045, 300] width 74 height 30
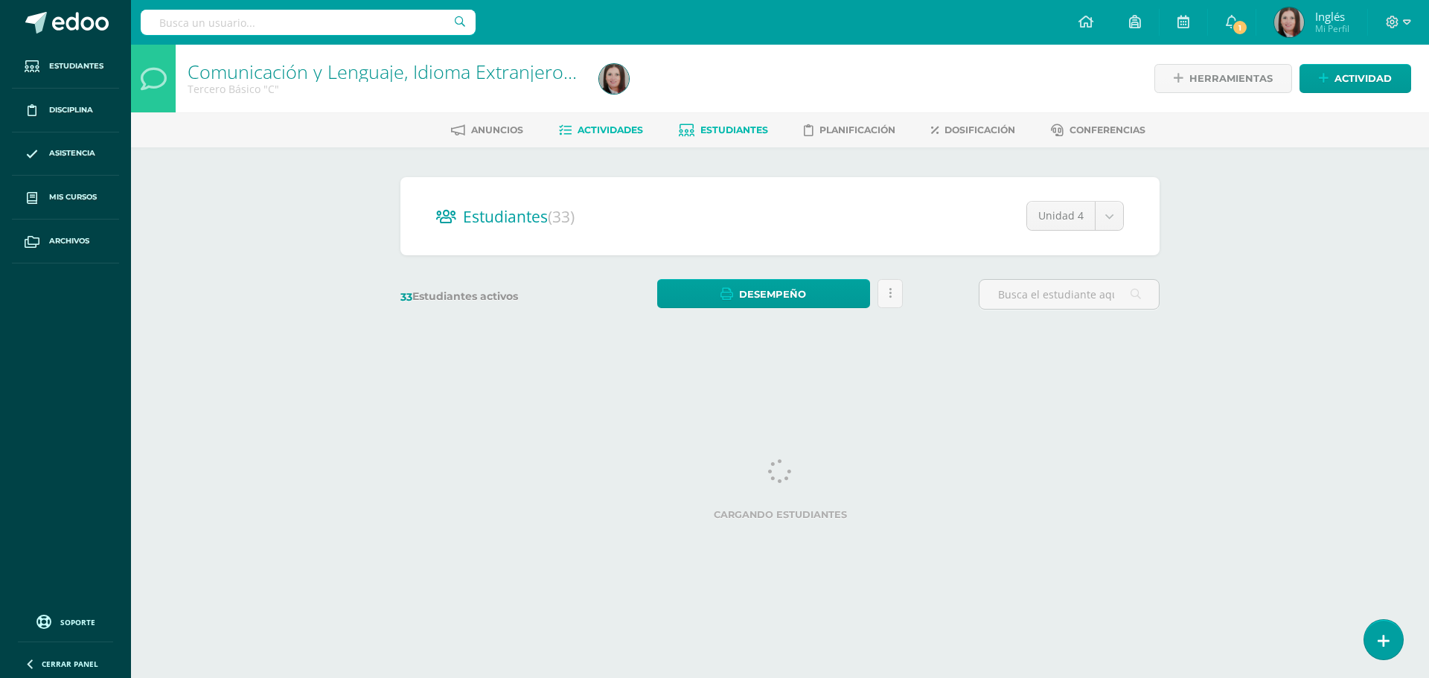
click at [606, 132] on span "Actividades" at bounding box center [611, 129] width 66 height 11
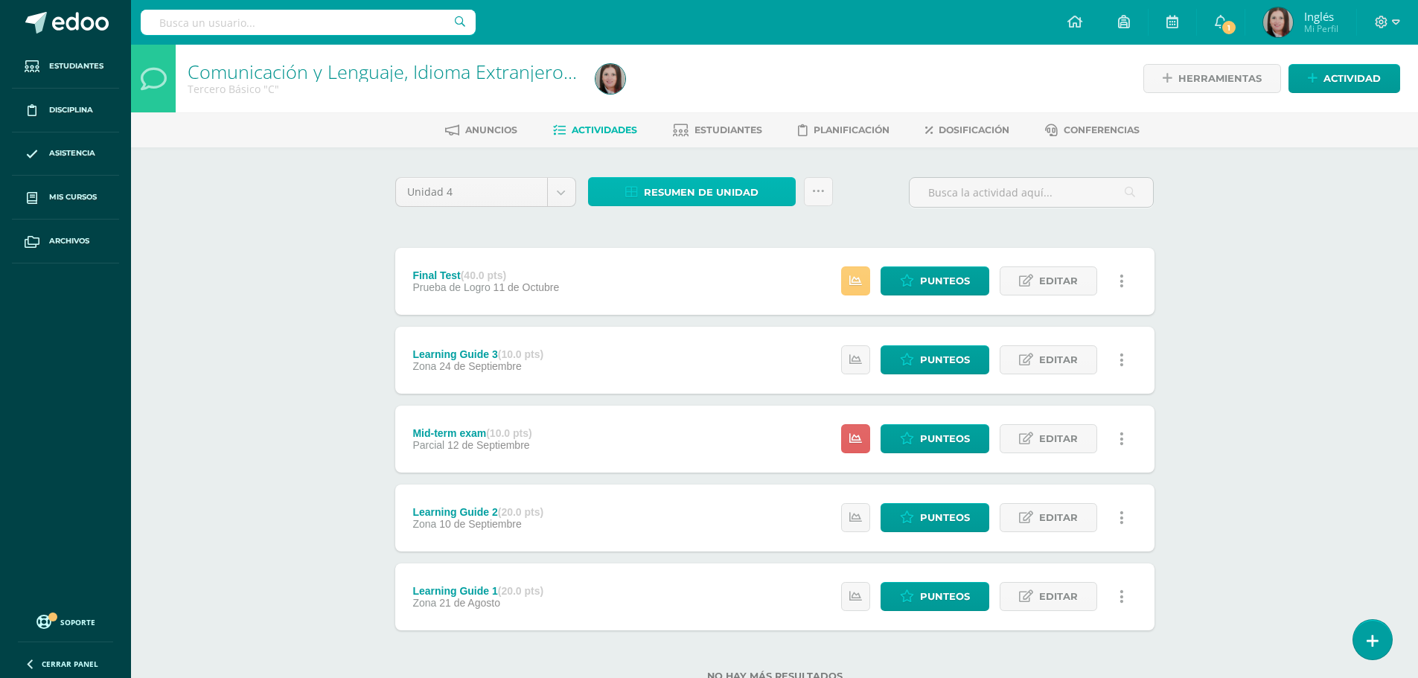
click at [671, 187] on span "Resumen de unidad" at bounding box center [701, 193] width 115 height 28
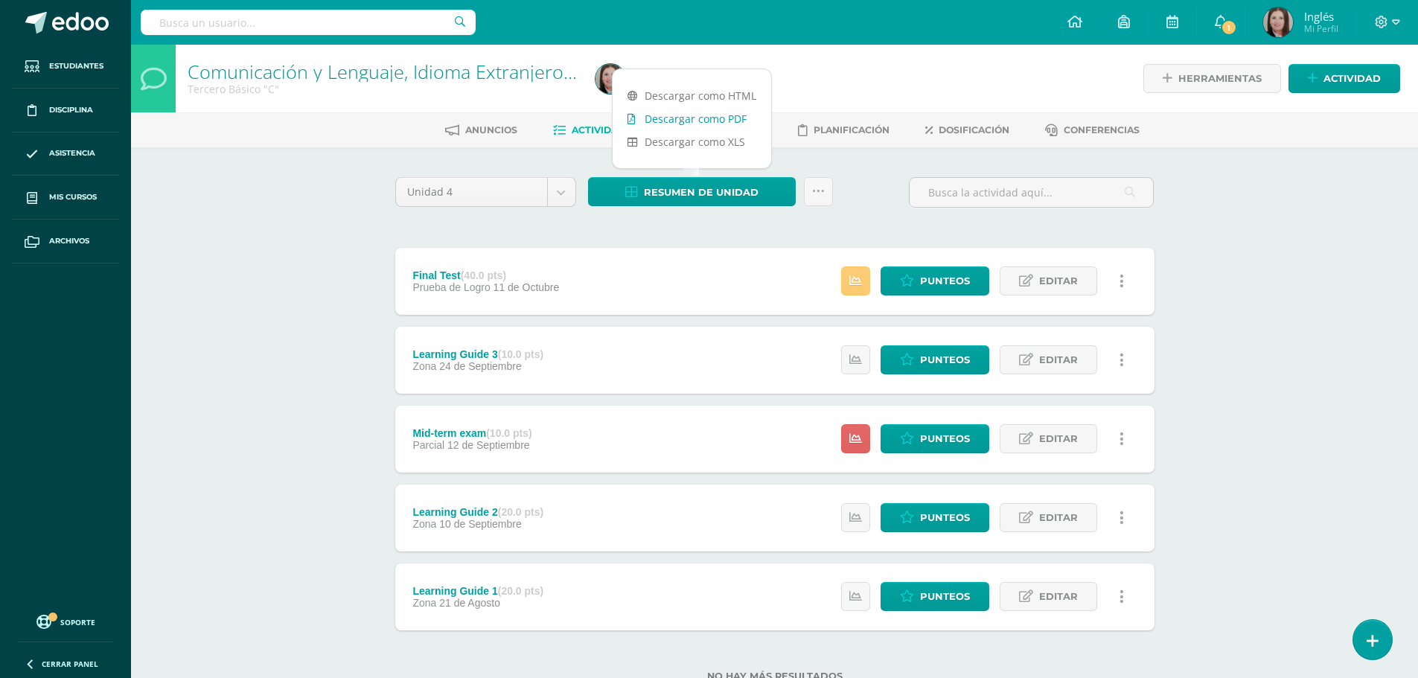
click at [708, 115] on link "Descargar como PDF" at bounding box center [692, 118] width 159 height 23
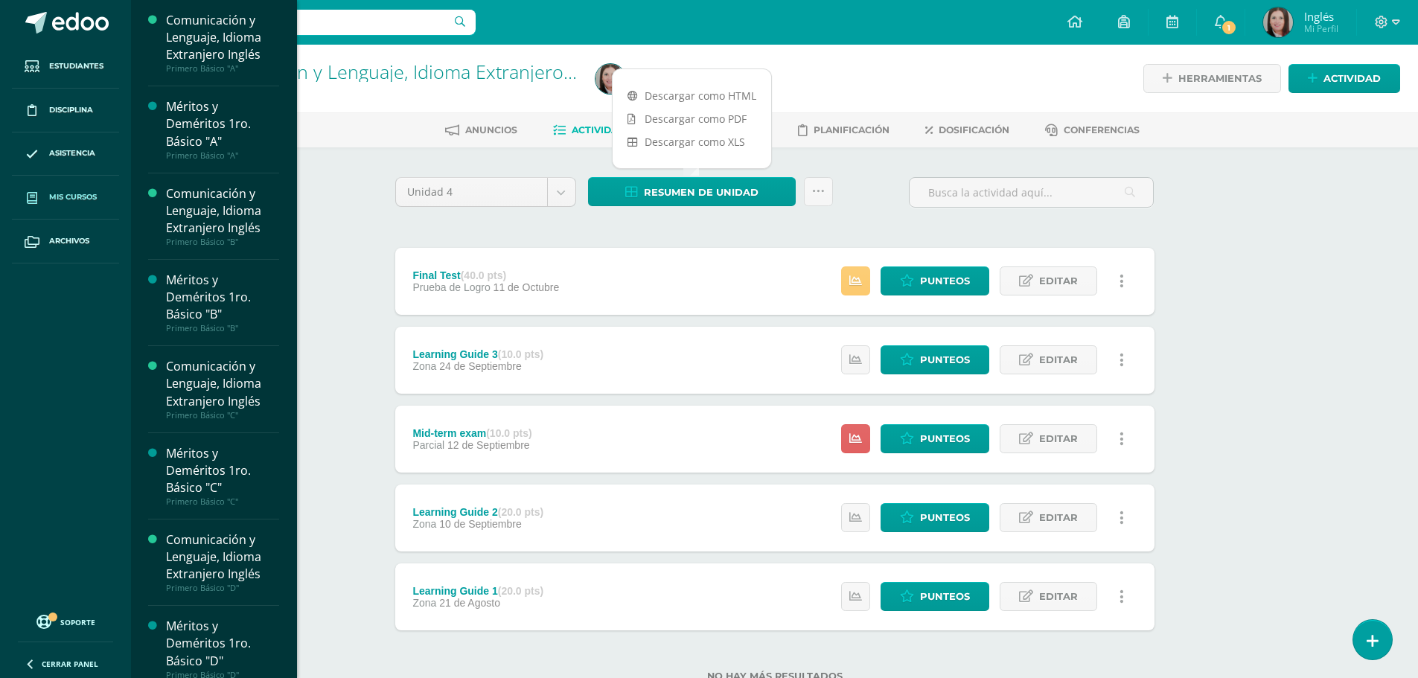
click at [74, 200] on span "Mis cursos" at bounding box center [73, 197] width 48 height 12
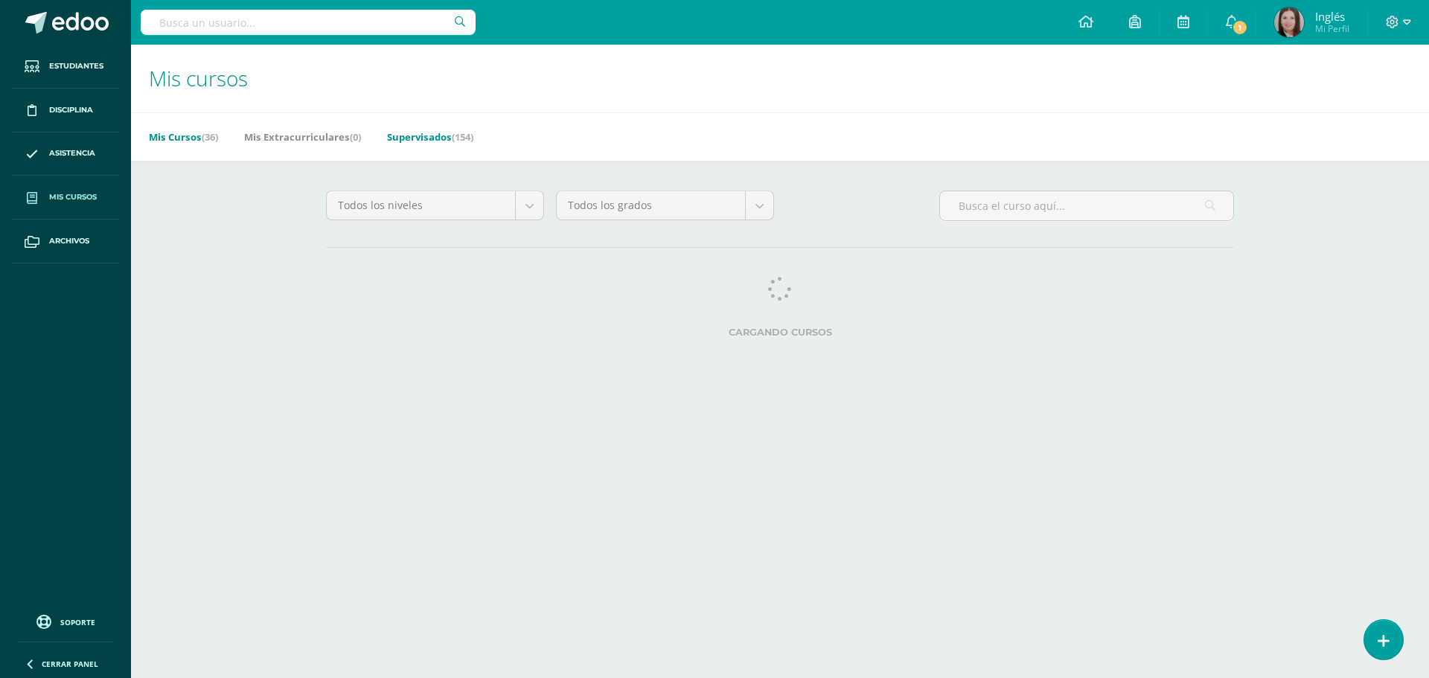
click at [442, 138] on link "Supervisados (154)" at bounding box center [430, 137] width 86 height 24
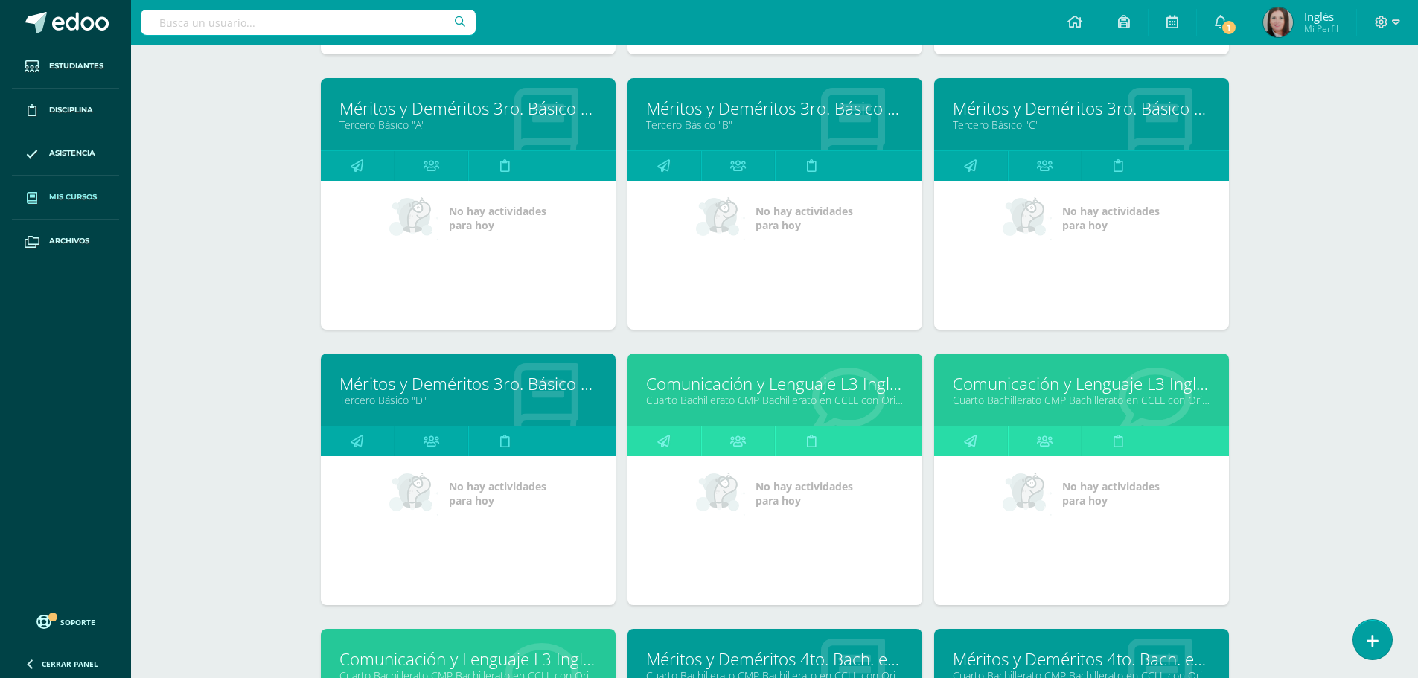
scroll to position [3281, 0]
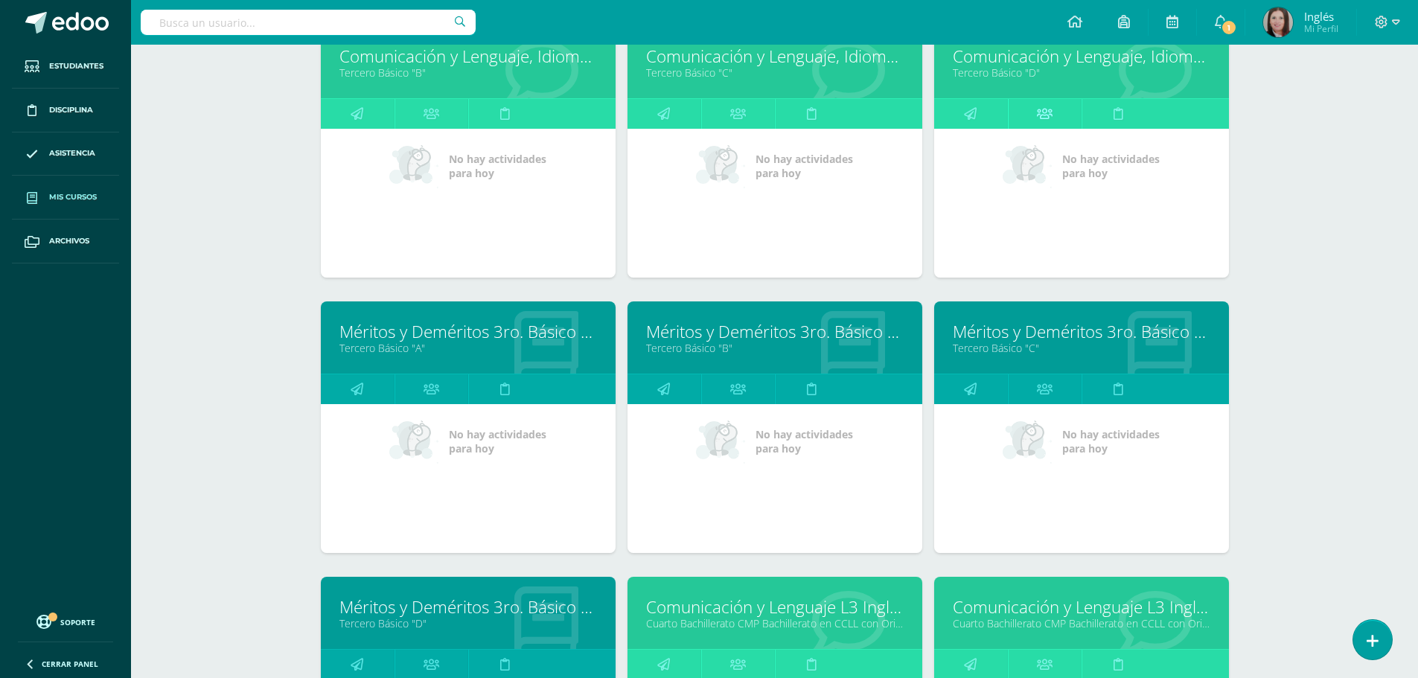
click at [1049, 118] on icon at bounding box center [1045, 113] width 16 height 29
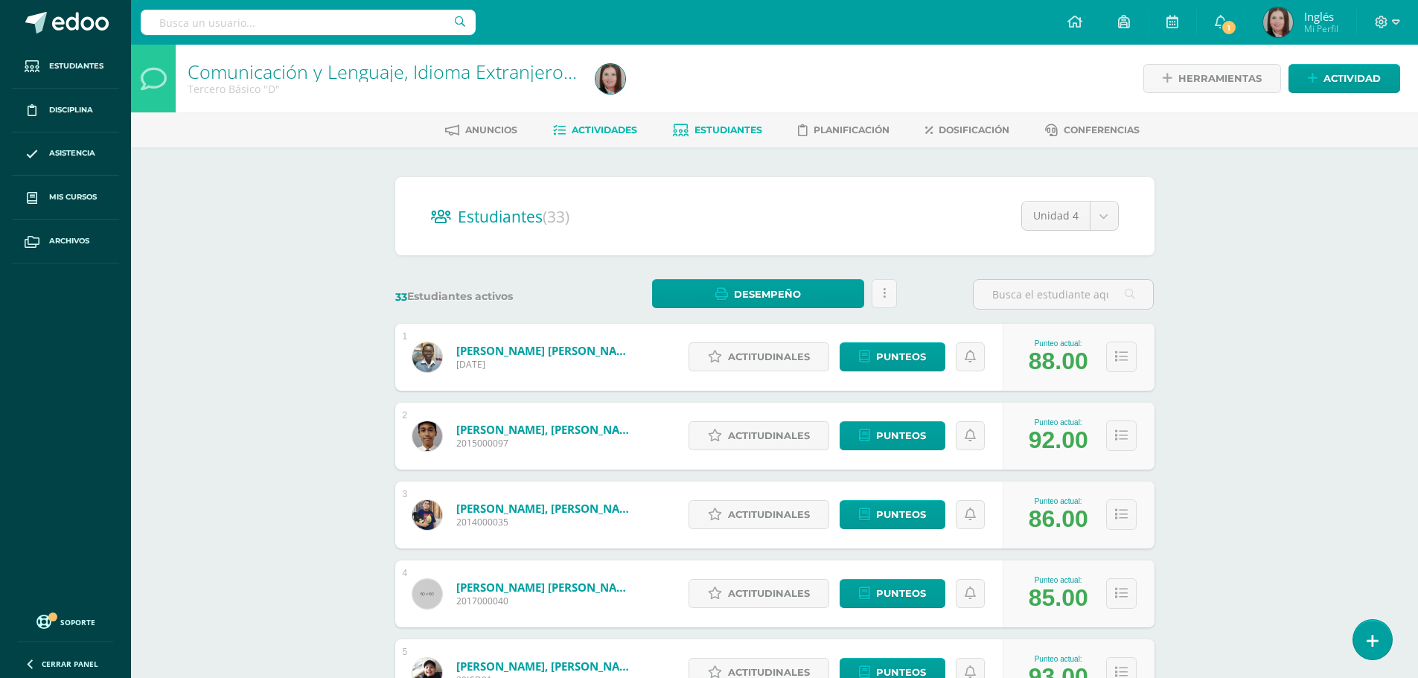
click at [581, 133] on span "Actividades" at bounding box center [605, 129] width 66 height 11
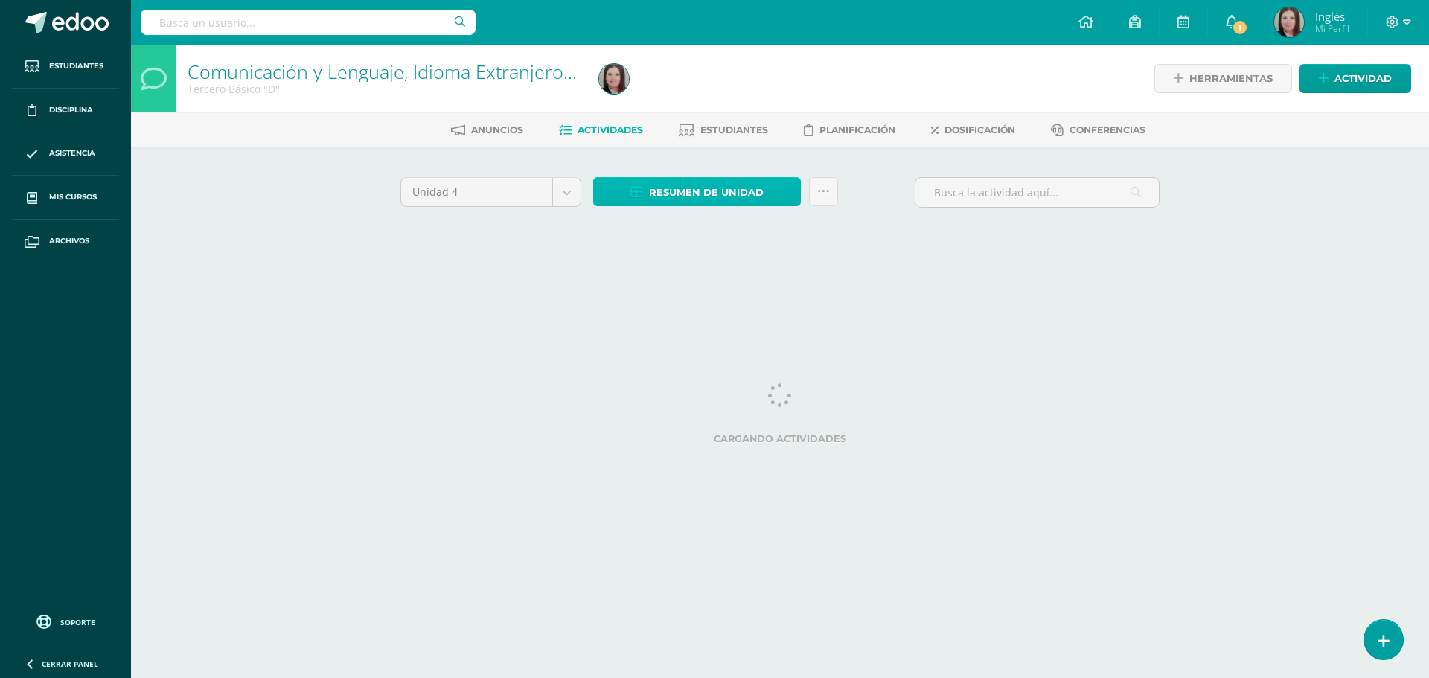
click at [698, 198] on span "Resumen de unidad" at bounding box center [706, 193] width 115 height 28
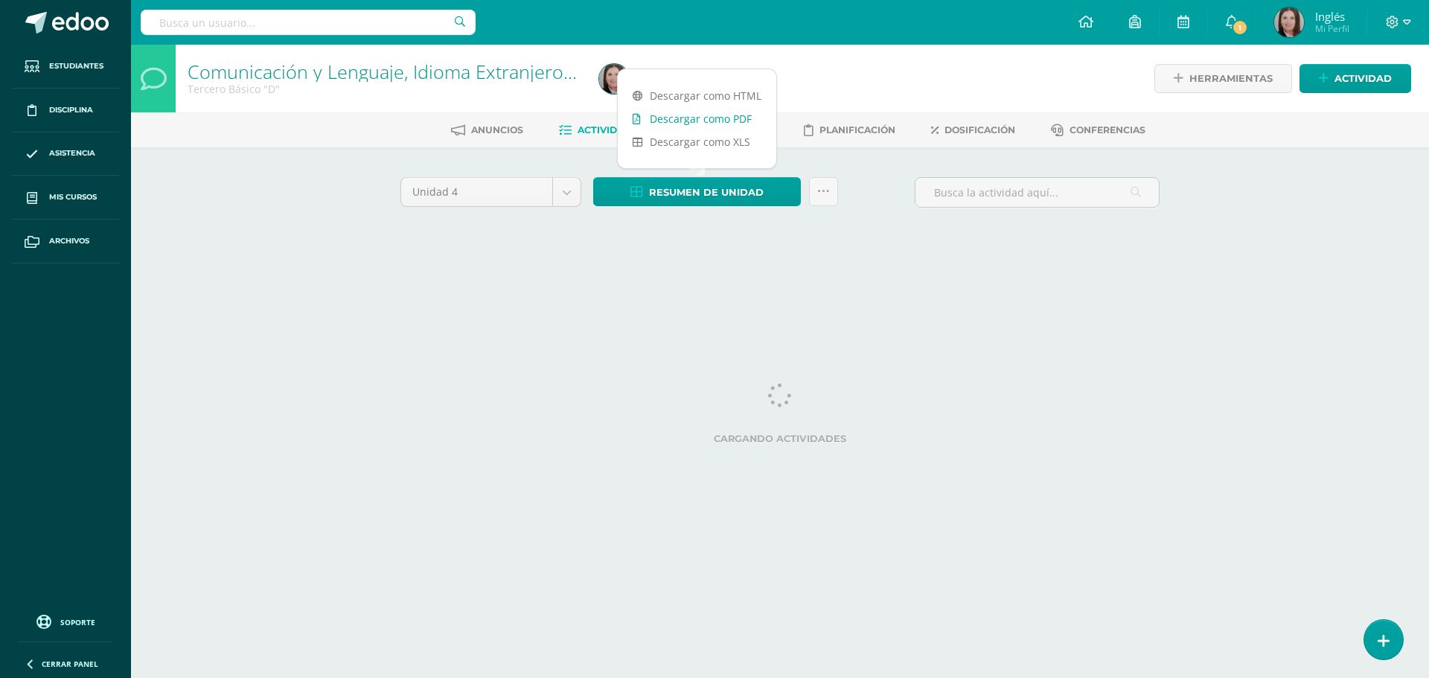
click at [710, 115] on link "Descargar como PDF" at bounding box center [697, 118] width 159 height 23
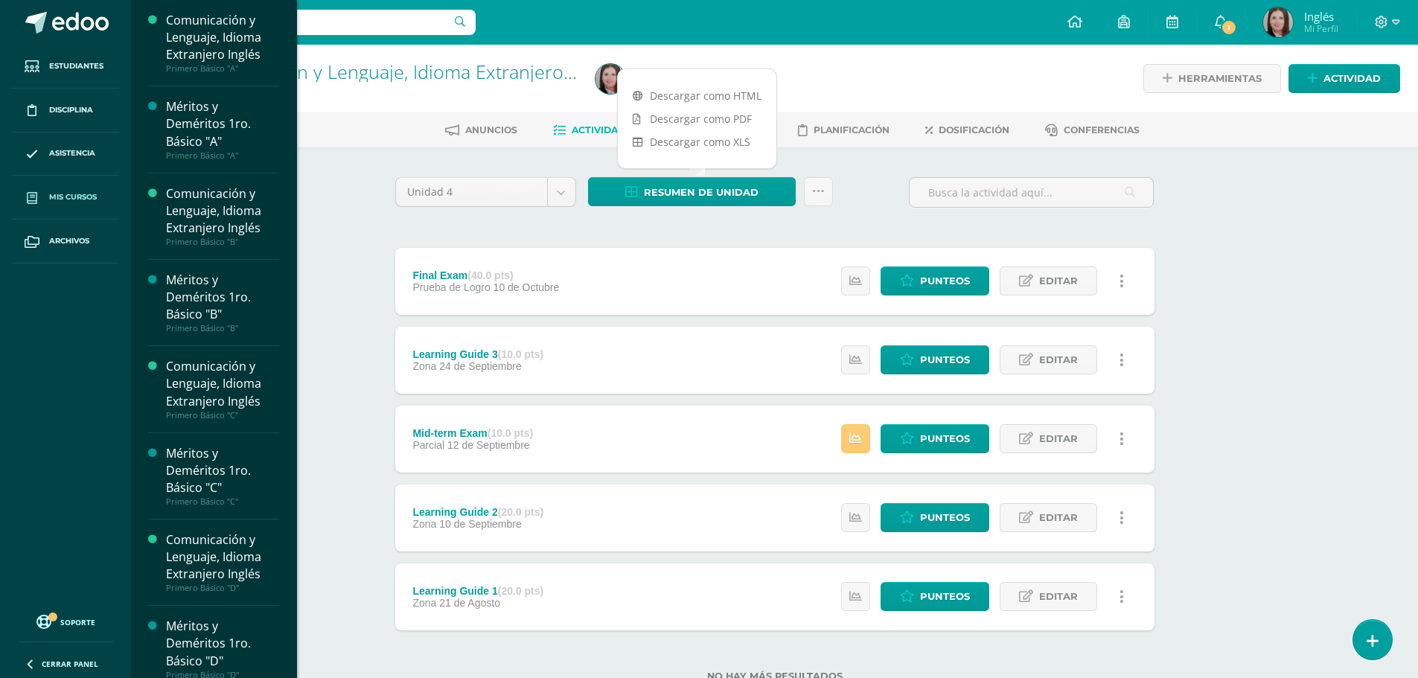
click at [85, 198] on span "Mis cursos" at bounding box center [73, 197] width 48 height 12
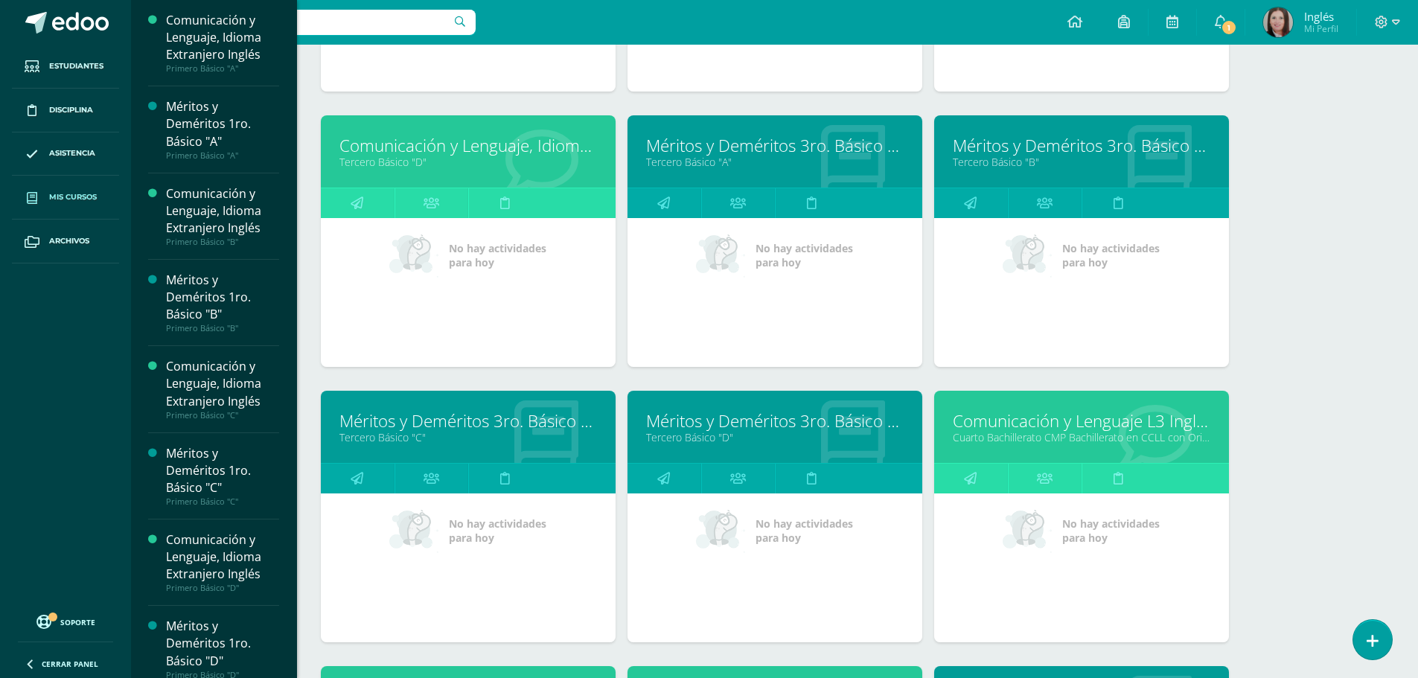
scroll to position [2313, 0]
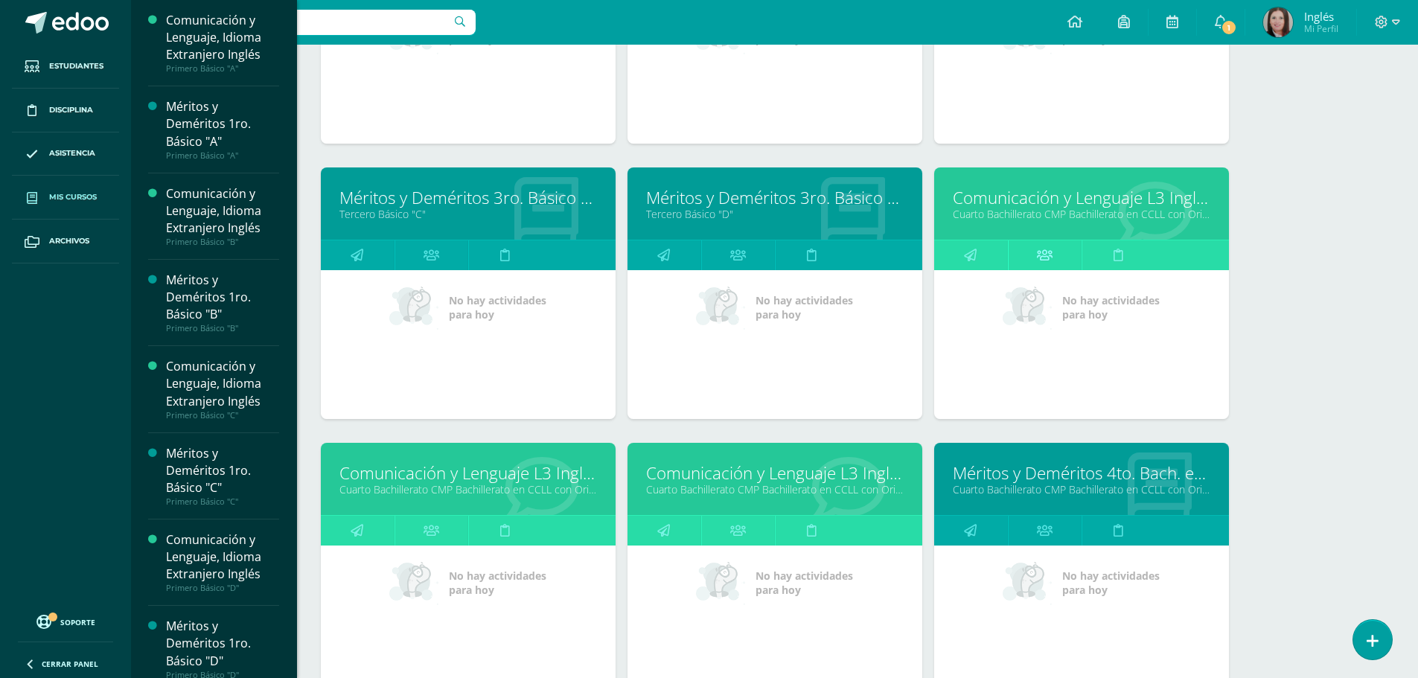
click at [1044, 254] on icon at bounding box center [1045, 254] width 16 height 29
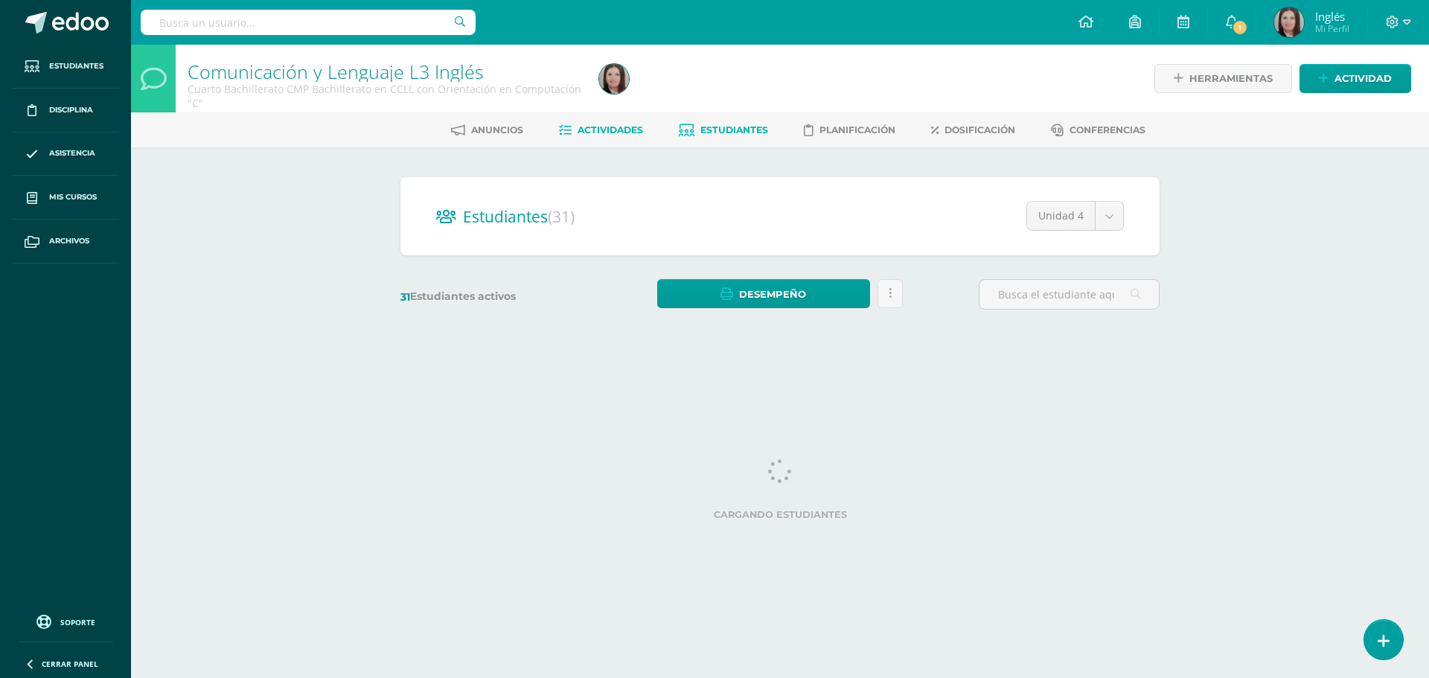
click at [605, 127] on span "Actividades" at bounding box center [611, 129] width 66 height 11
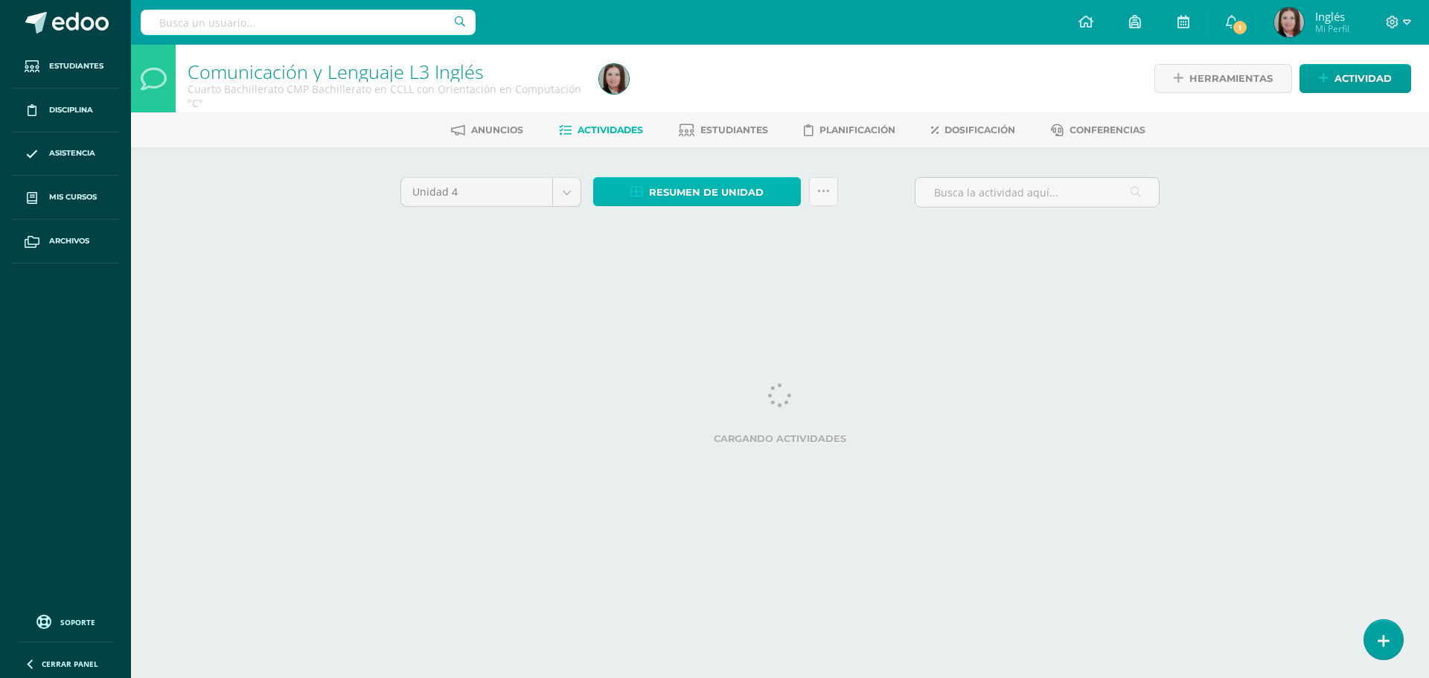
click at [703, 192] on span "Resumen de unidad" at bounding box center [706, 193] width 115 height 28
click at [703, 118] on link "Estudiantes" at bounding box center [723, 130] width 89 height 24
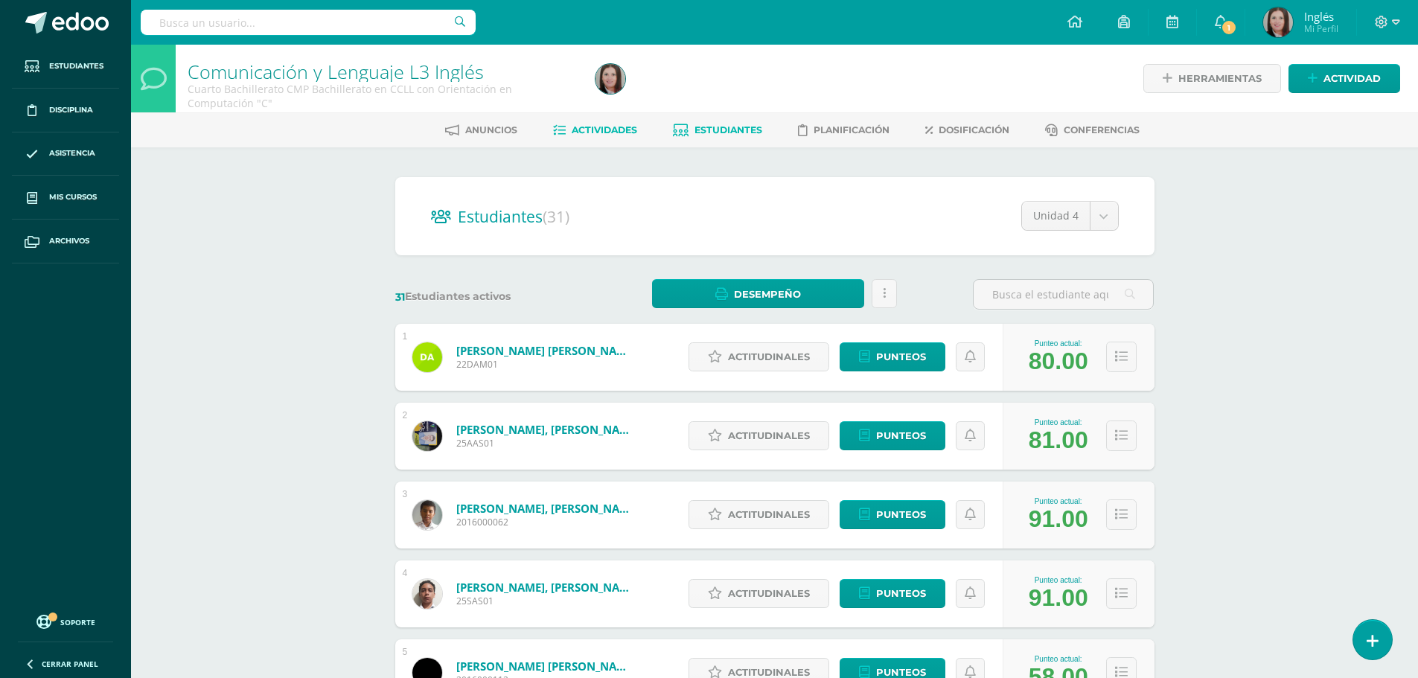
click at [594, 127] on span "Actividades" at bounding box center [605, 129] width 66 height 11
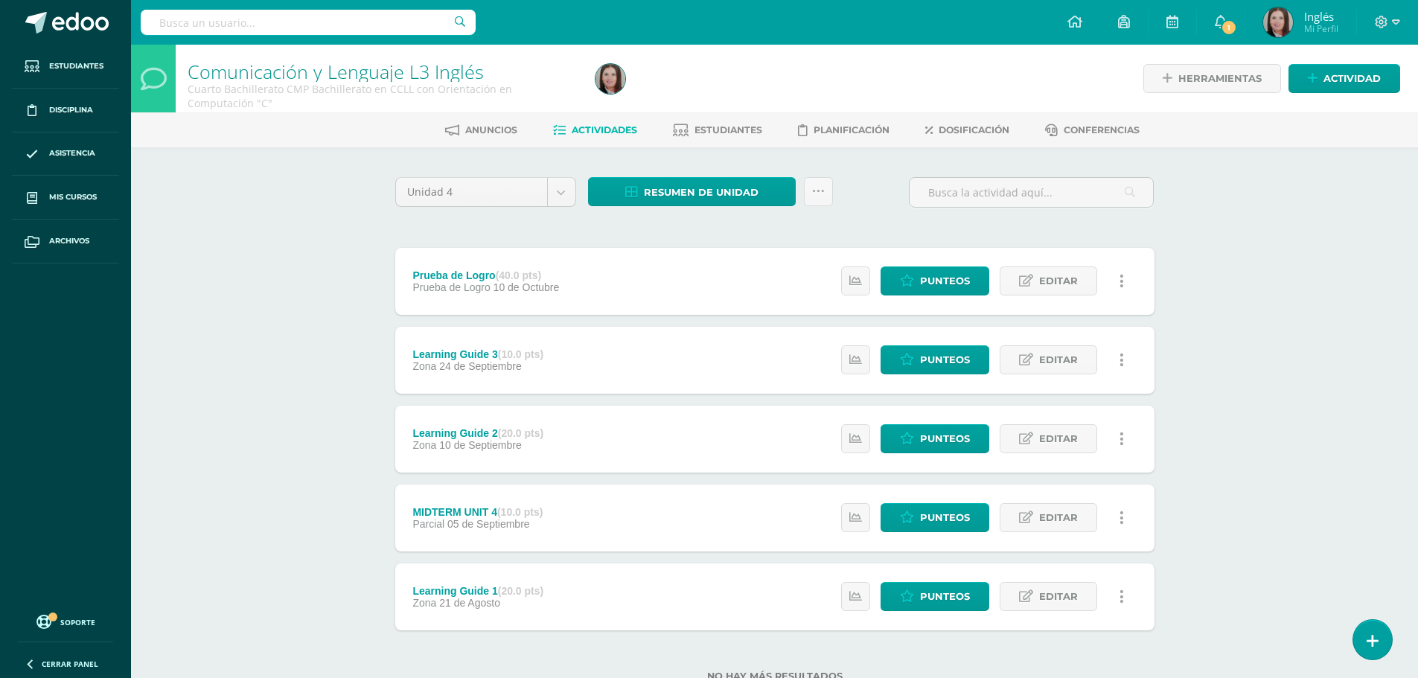
click at [588, 127] on span "Actividades" at bounding box center [605, 129] width 66 height 11
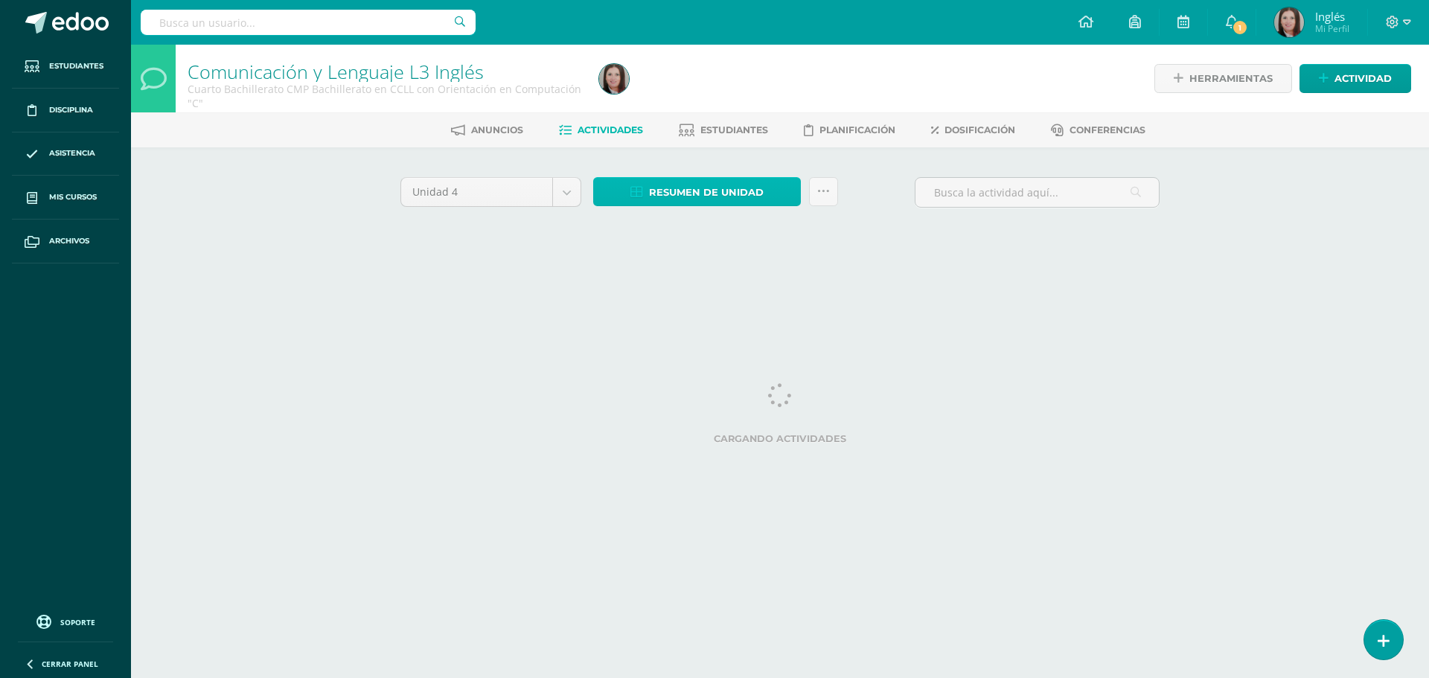
click at [675, 191] on span "Resumen de unidad" at bounding box center [706, 193] width 115 height 28
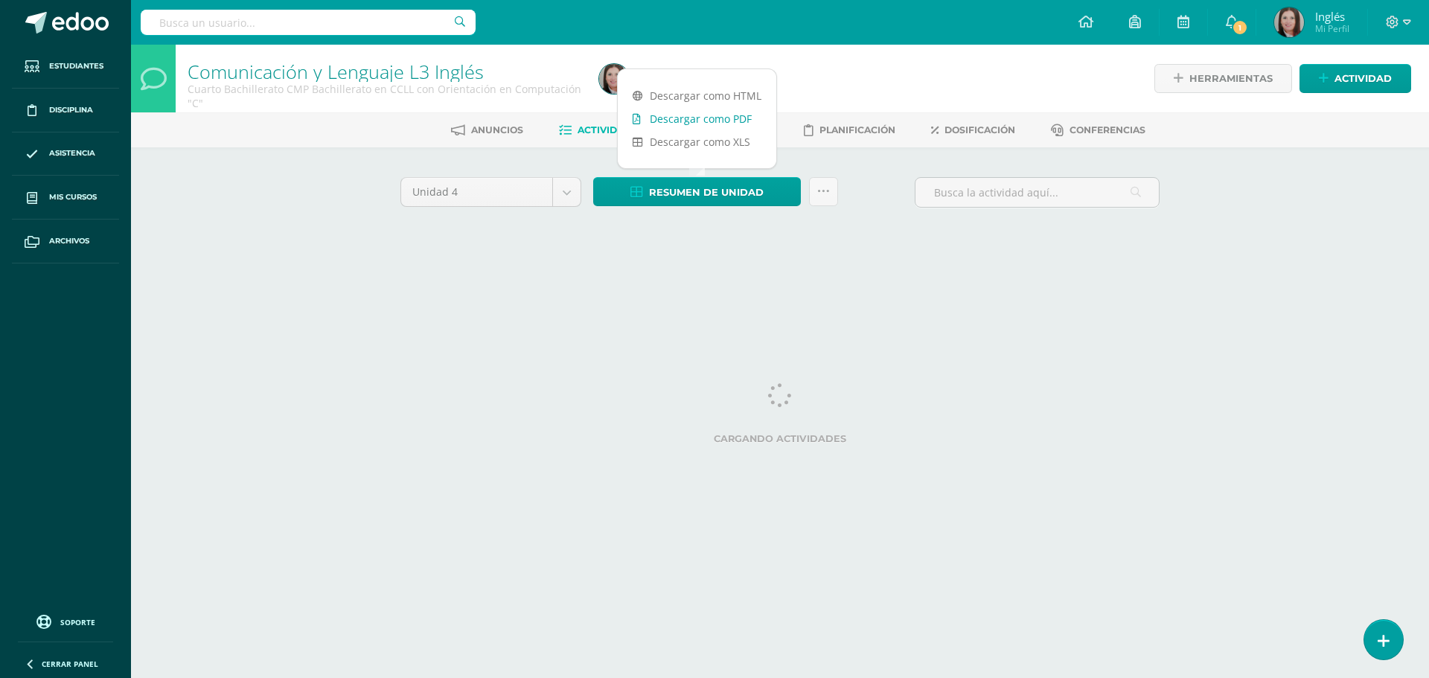
click at [691, 118] on link "Descargar como PDF" at bounding box center [697, 118] width 159 height 23
